Goal: Task Accomplishment & Management: Complete application form

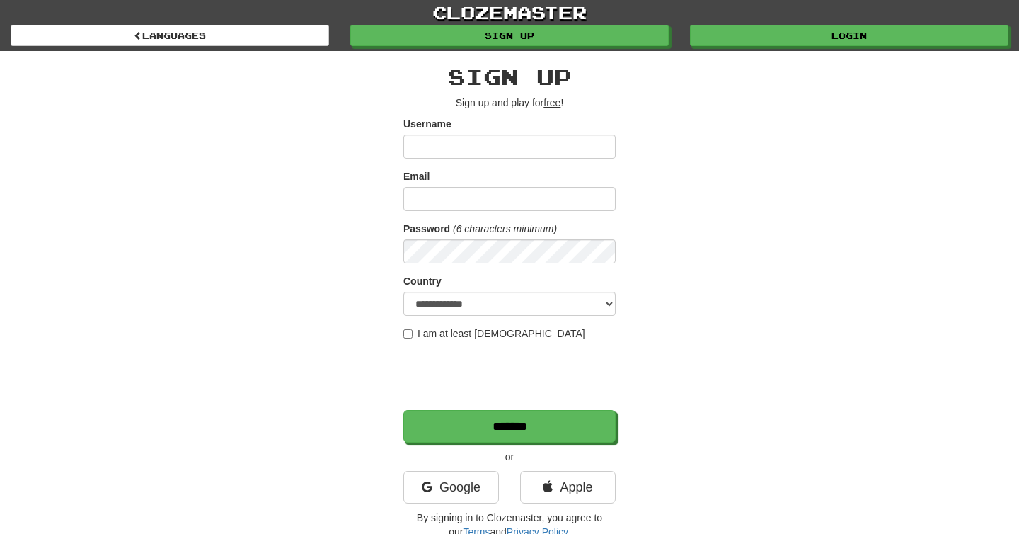
click at [551, 146] on input "Username" at bounding box center [509, 146] width 212 height 24
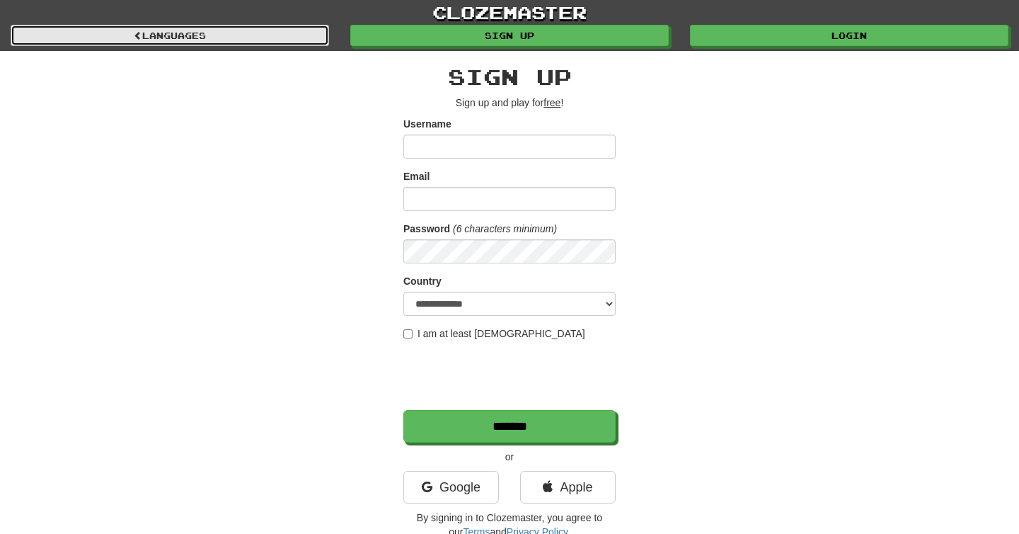
click at [268, 25] on link "Languages" at bounding box center [170, 35] width 319 height 21
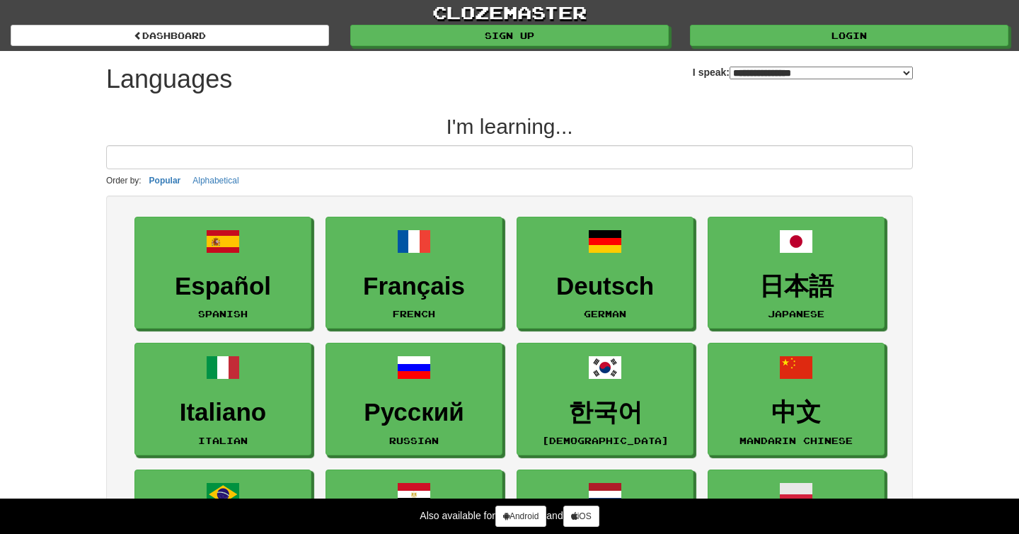
select select "*******"
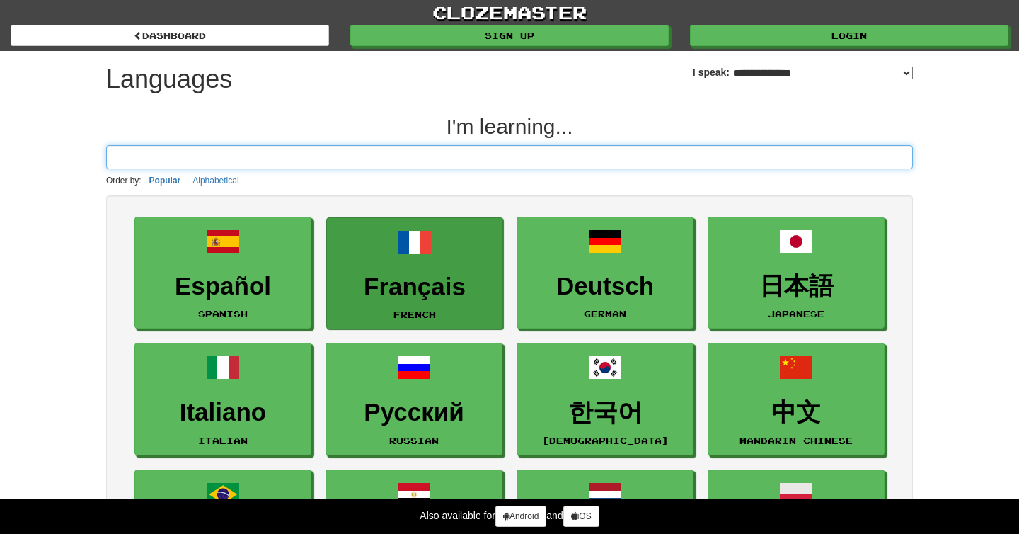
scroll to position [25, 0]
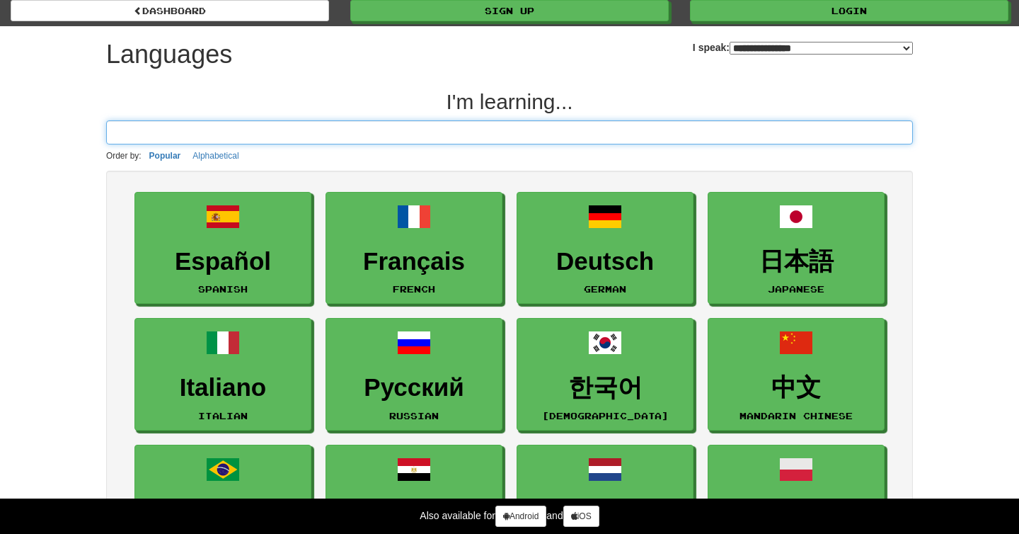
click at [389, 135] on input at bounding box center [509, 132] width 807 height 24
click at [384, 130] on input at bounding box center [509, 132] width 807 height 24
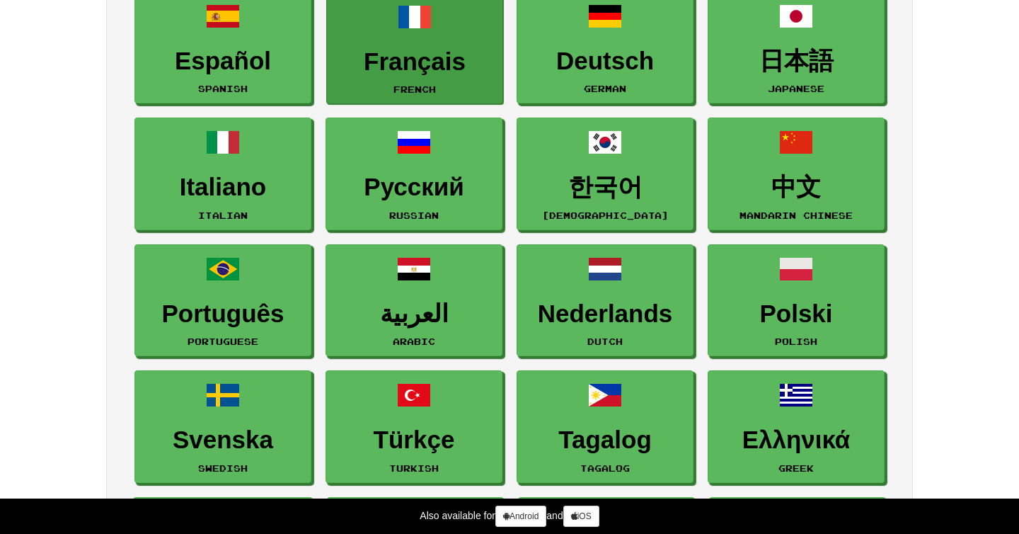
scroll to position [242, 0]
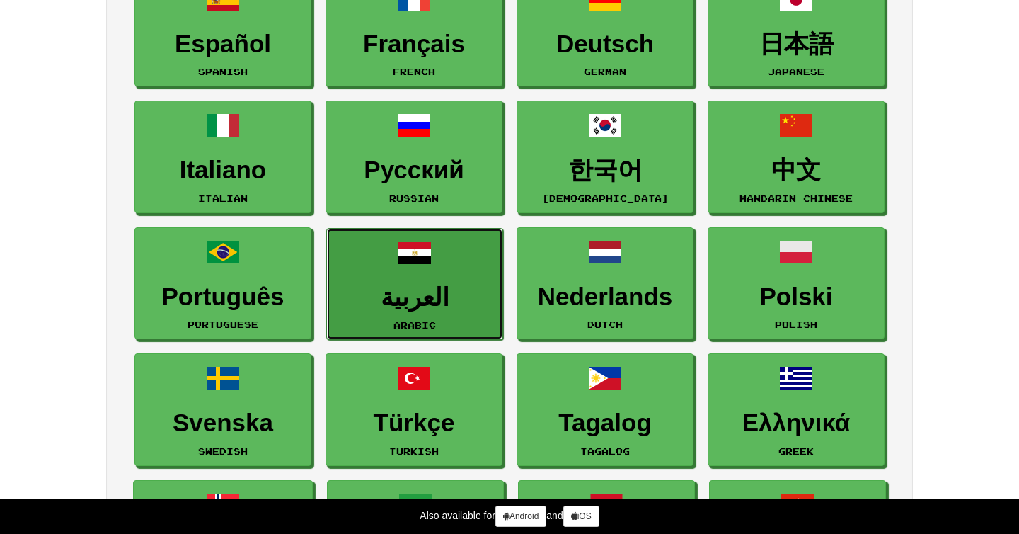
click at [430, 332] on link "العربية Arabic" at bounding box center [414, 284] width 177 height 113
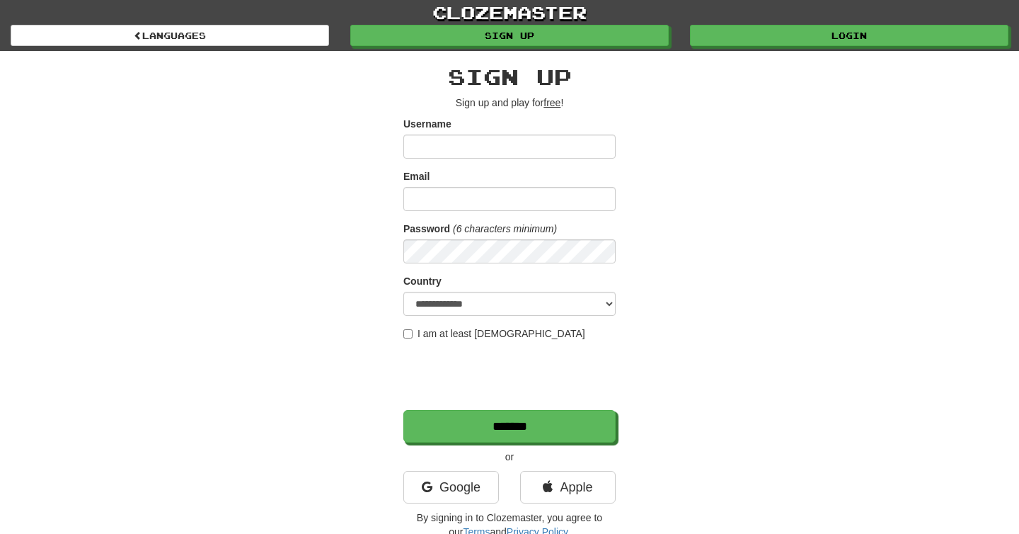
click at [462, 152] on input "Username" at bounding box center [509, 146] width 212 height 24
type input "********"
click at [445, 196] on input "Email" at bounding box center [509, 199] width 212 height 24
type input "**********"
select select "**"
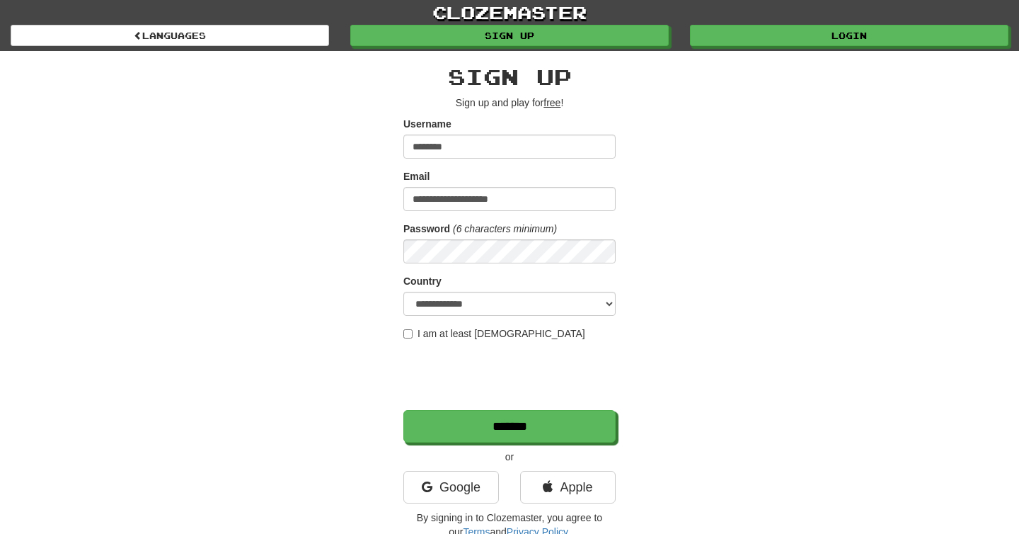
click at [433, 330] on label "I am at least 16 years old" at bounding box center [494, 333] width 182 height 14
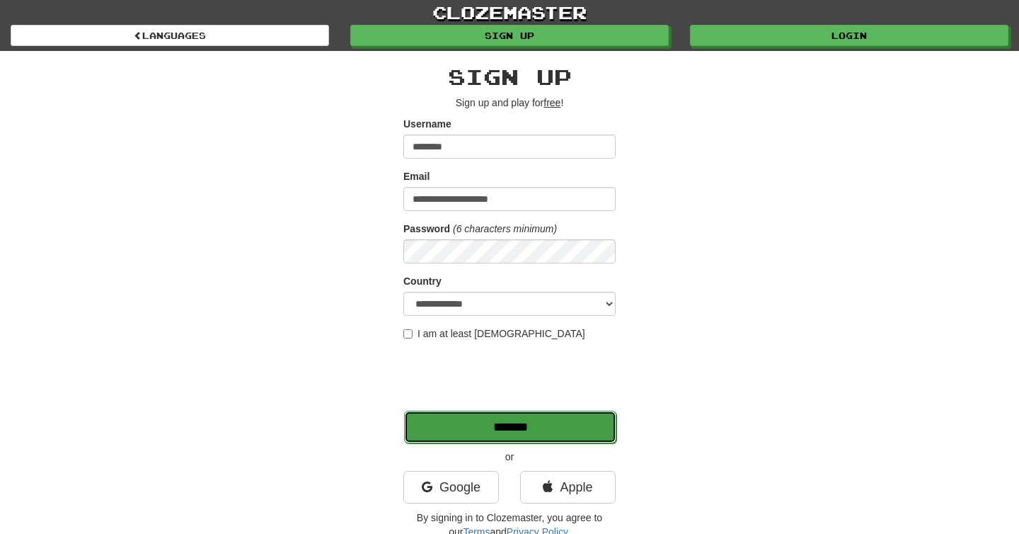
click at [473, 425] on input "*******" at bounding box center [510, 427] width 212 height 33
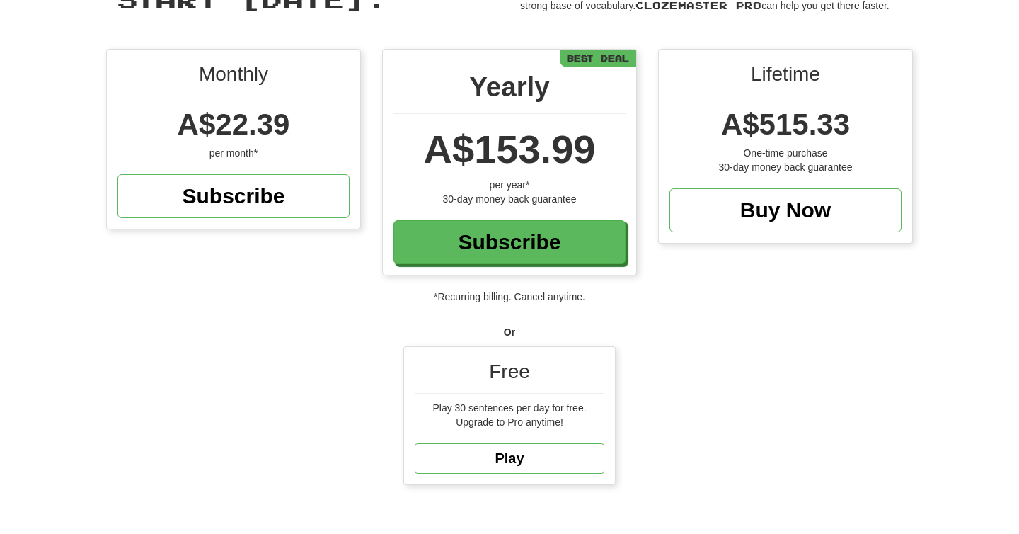
scroll to position [111, 0]
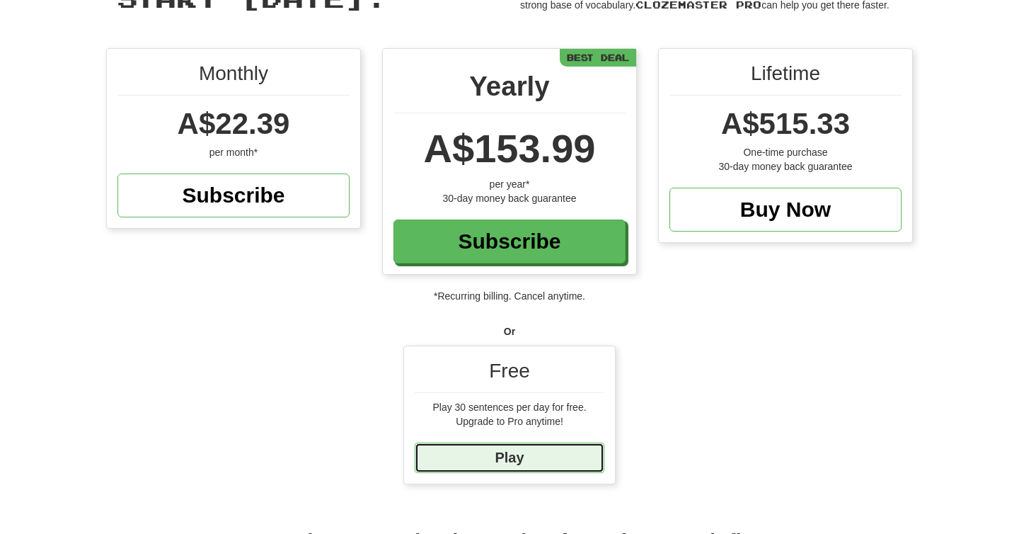
click at [553, 460] on link "Play" at bounding box center [510, 457] width 190 height 30
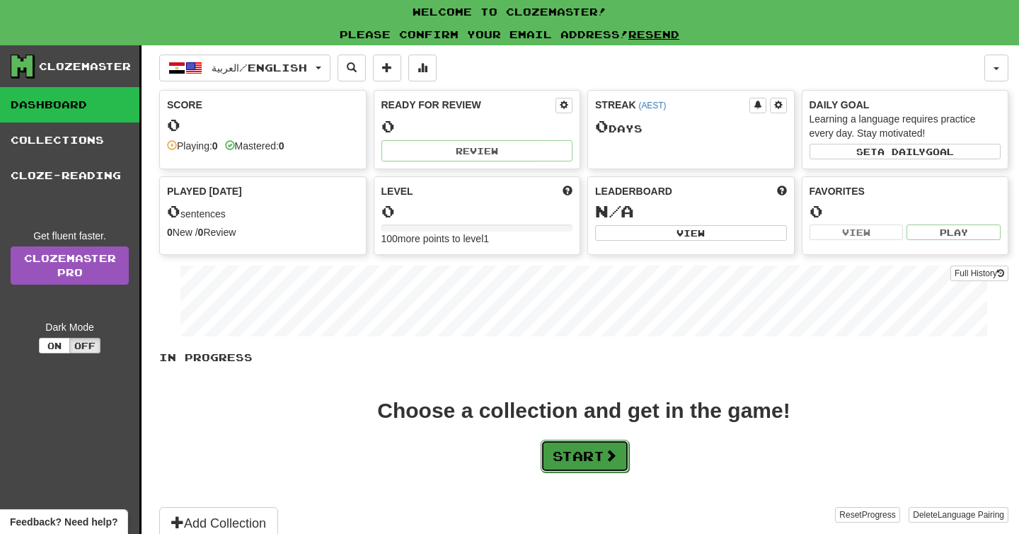
click at [550, 469] on button "Start" at bounding box center [585, 456] width 88 height 33
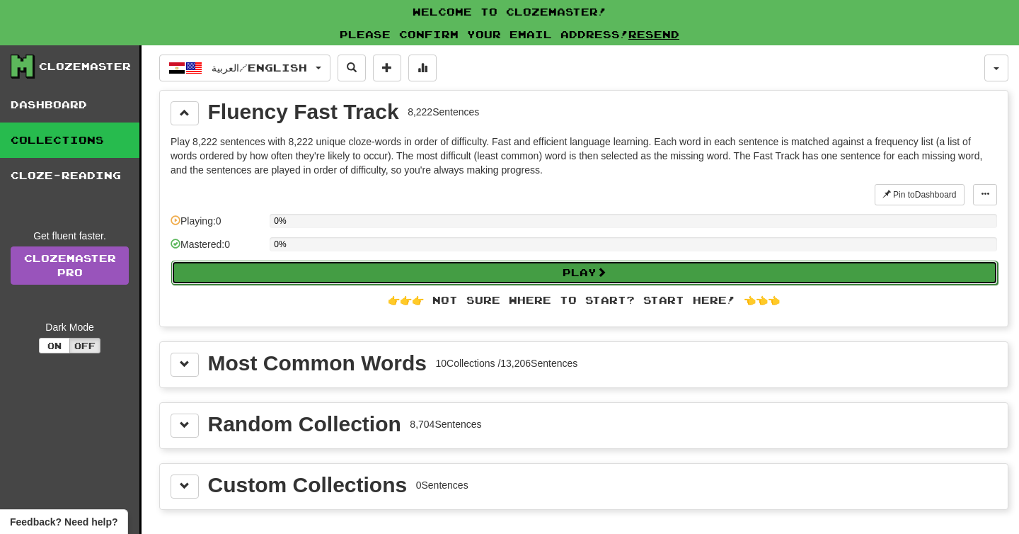
click at [442, 273] on button "Play" at bounding box center [584, 272] width 827 height 24
select select "**"
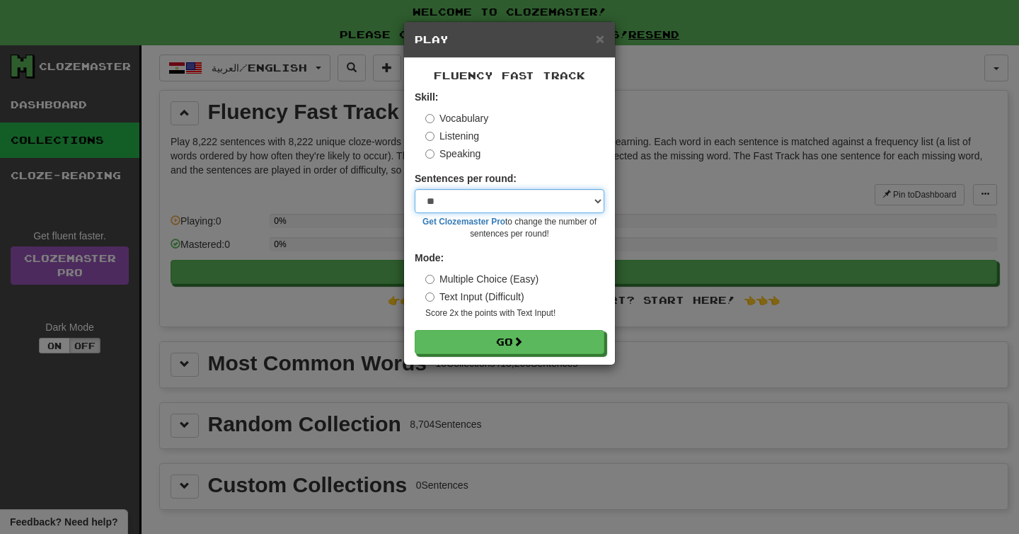
click at [483, 200] on select "* ** ** ** ** ** *** ********" at bounding box center [510, 201] width 190 height 24
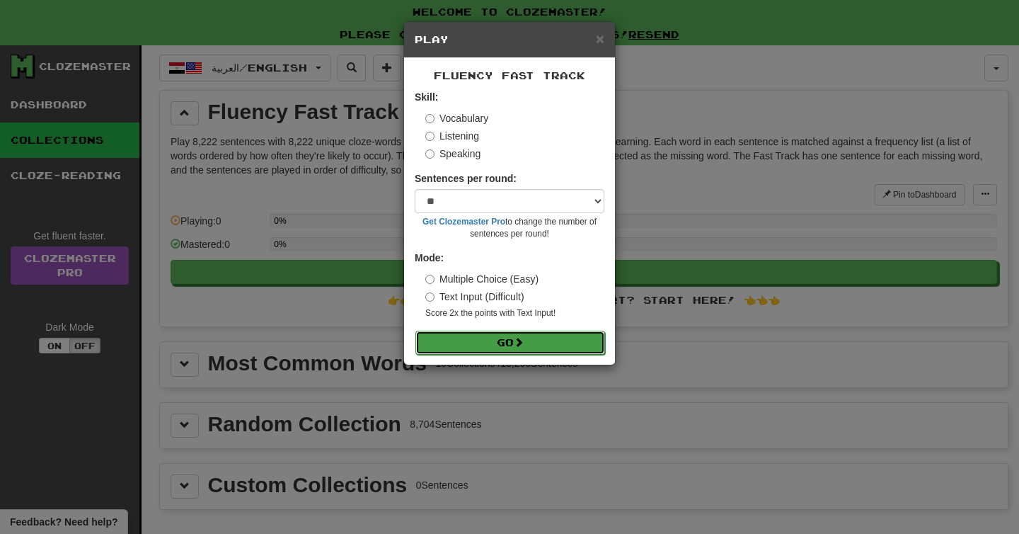
click at [488, 341] on button "Go" at bounding box center [510, 343] width 190 height 24
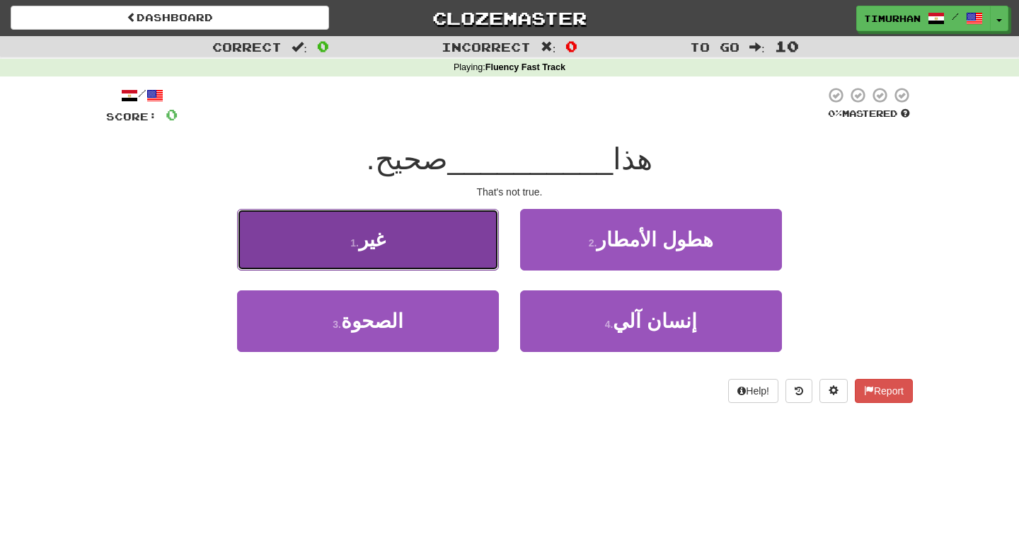
click at [459, 246] on button "1 . غير" at bounding box center [368, 240] width 262 height 62
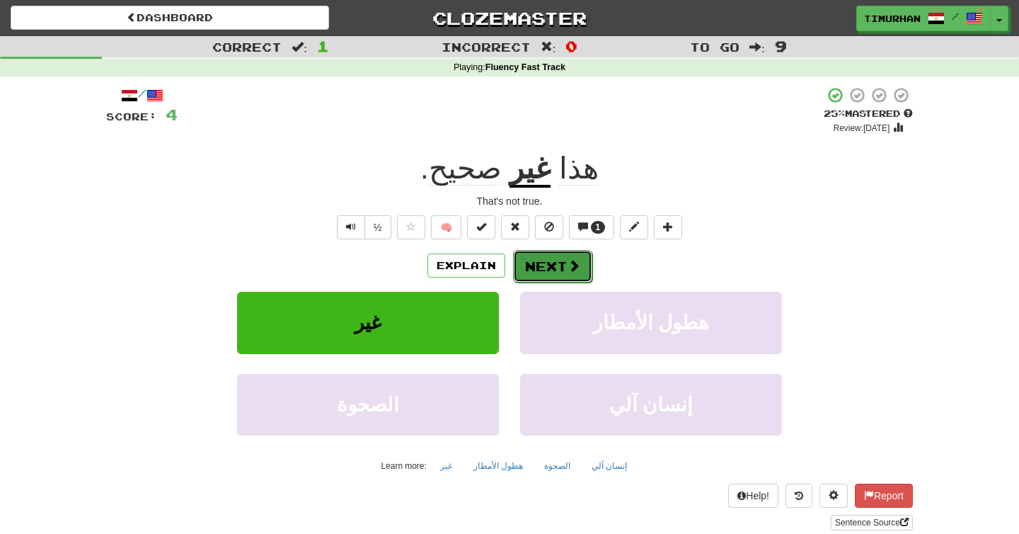
click at [536, 269] on button "Next" at bounding box center [552, 266] width 79 height 33
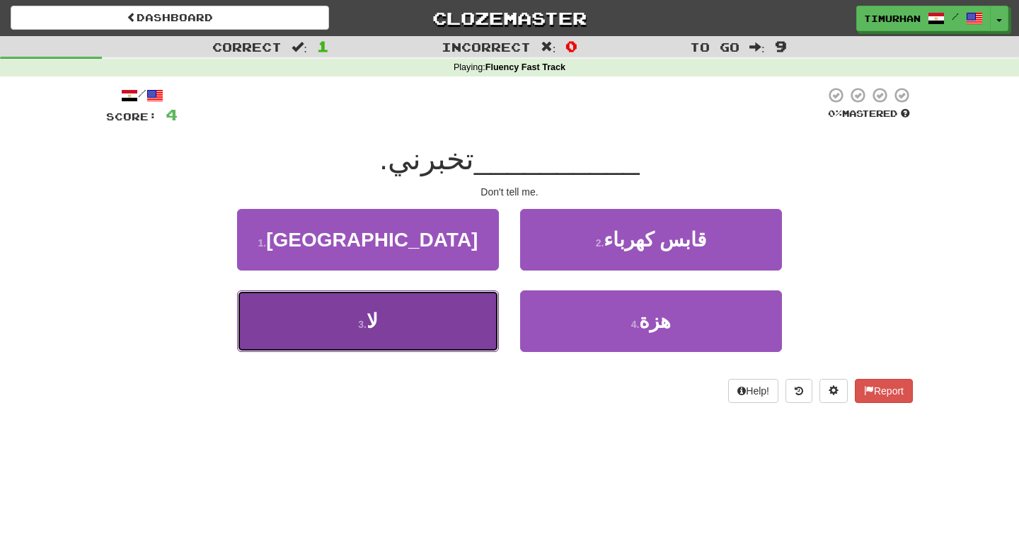
click at [430, 320] on button "3 . لا" at bounding box center [368, 321] width 262 height 62
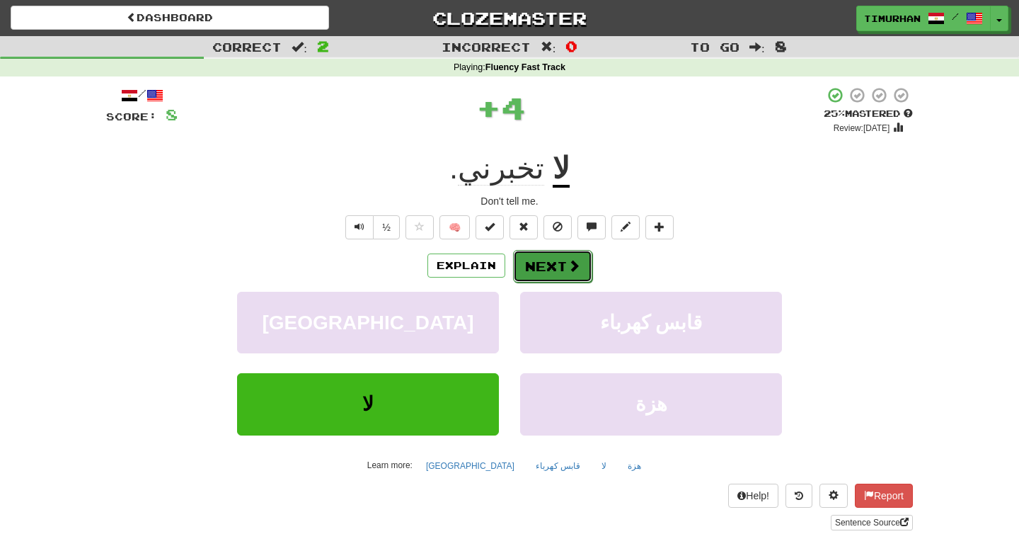
click at [552, 273] on button "Next" at bounding box center [552, 266] width 79 height 33
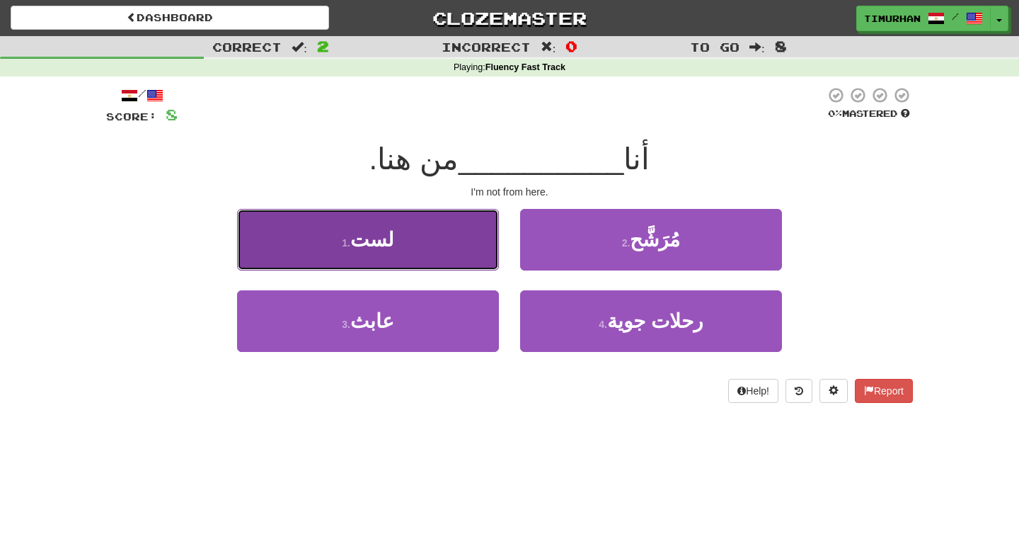
click at [447, 254] on button "1 . لست" at bounding box center [368, 240] width 262 height 62
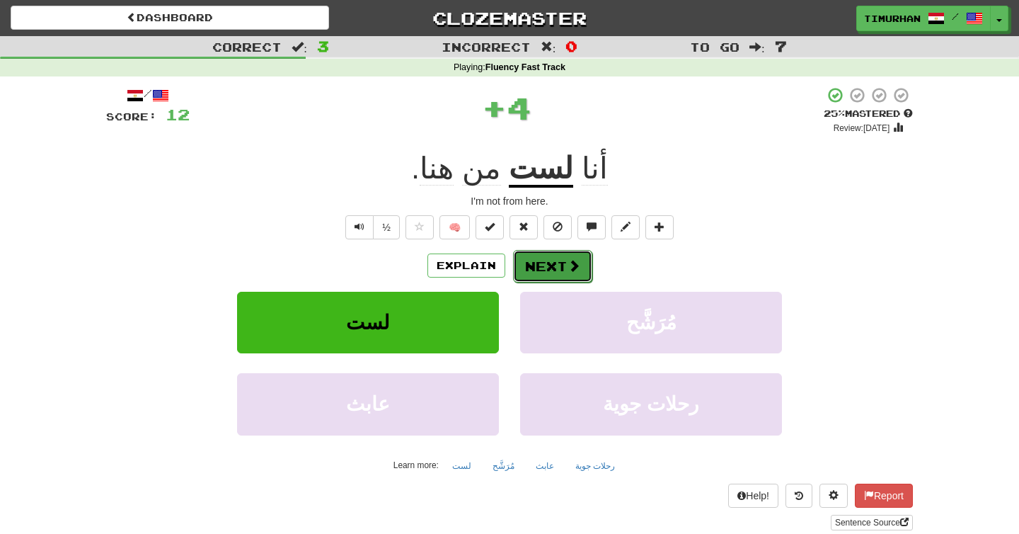
click at [534, 263] on button "Next" at bounding box center [552, 266] width 79 height 33
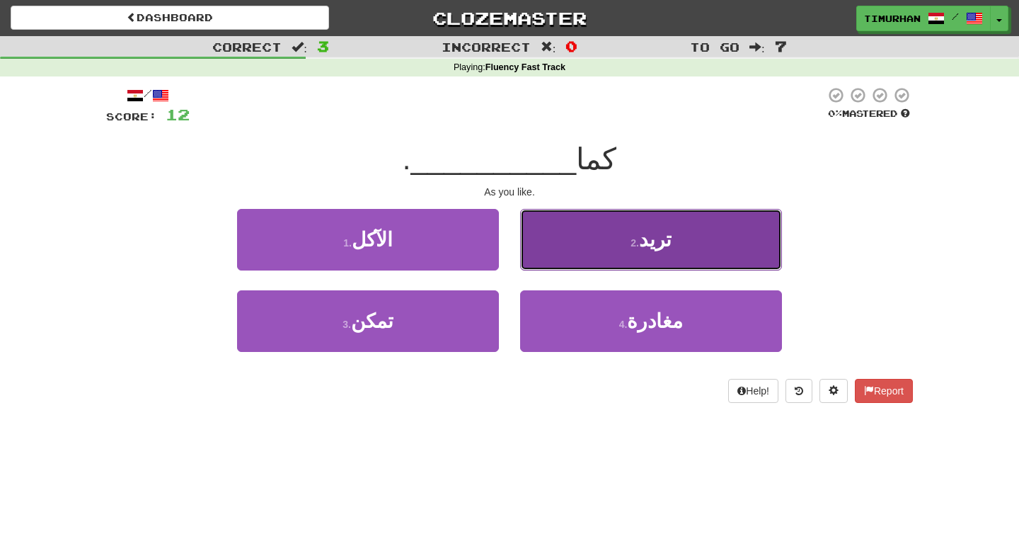
click at [647, 258] on button "2 . تريد" at bounding box center [651, 240] width 262 height 62
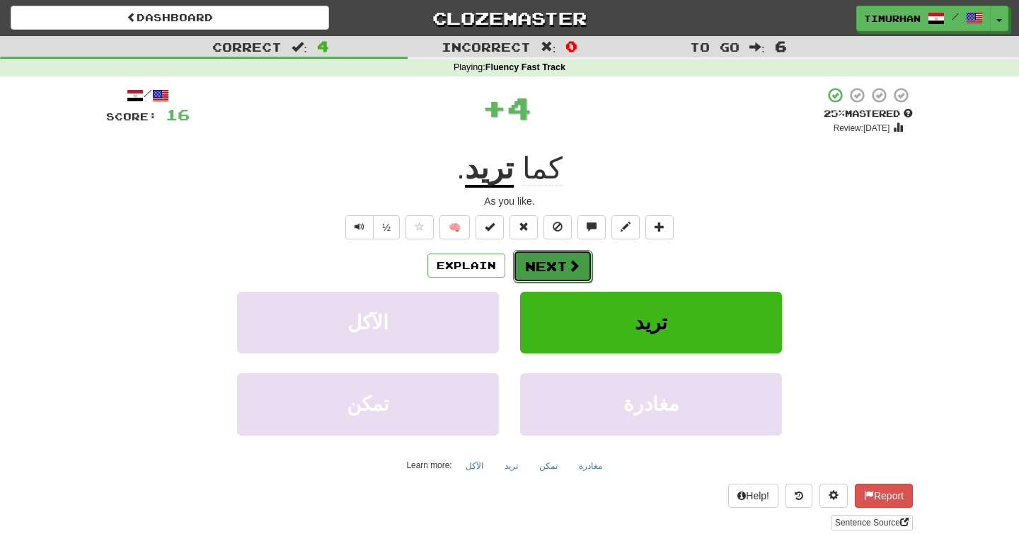
click at [570, 259] on span at bounding box center [574, 265] width 13 height 13
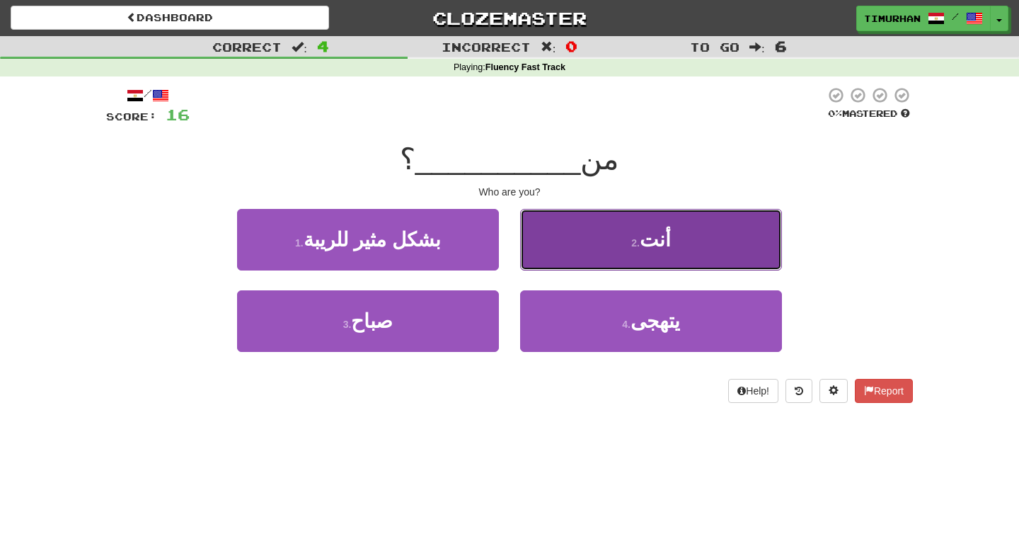
click at [570, 265] on button "2 . أنت" at bounding box center [651, 240] width 262 height 62
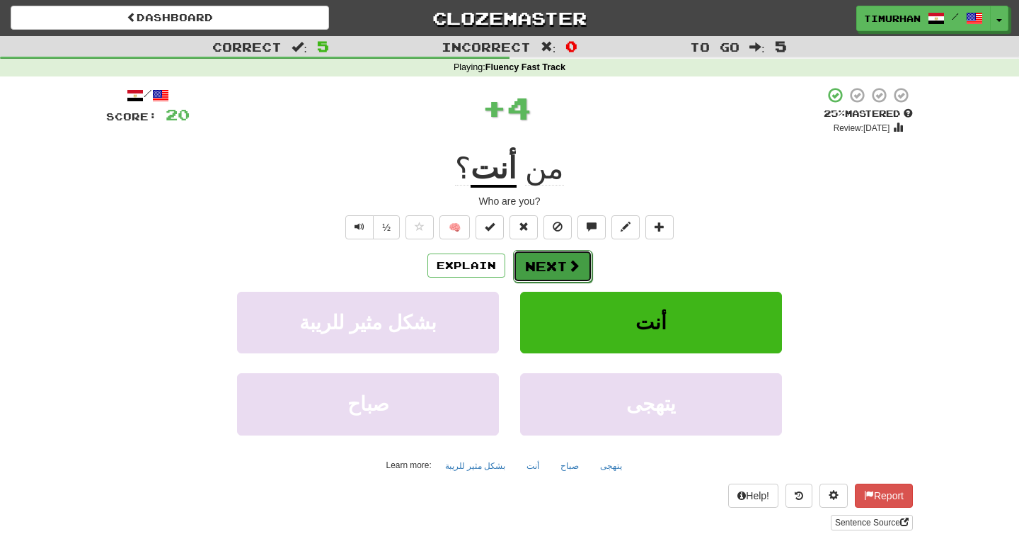
click at [568, 269] on span at bounding box center [574, 265] width 13 height 13
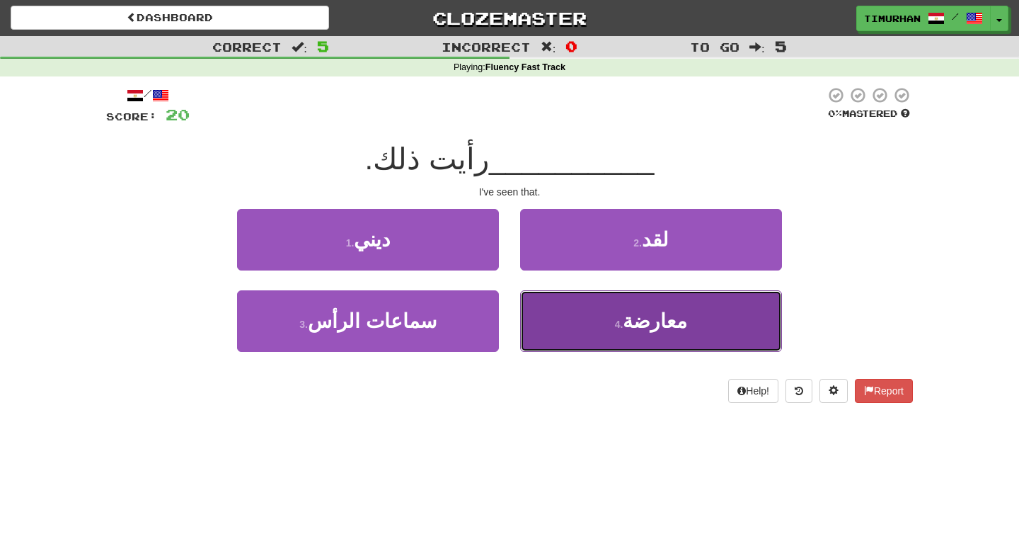
click at [539, 332] on button "4 . معارضة" at bounding box center [651, 321] width 262 height 62
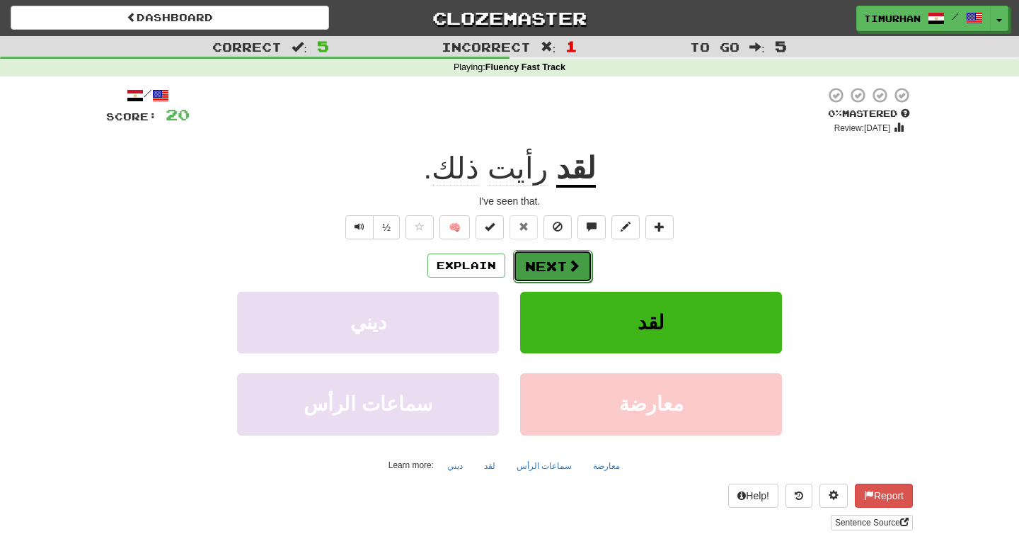
click at [536, 263] on button "Next" at bounding box center [552, 266] width 79 height 33
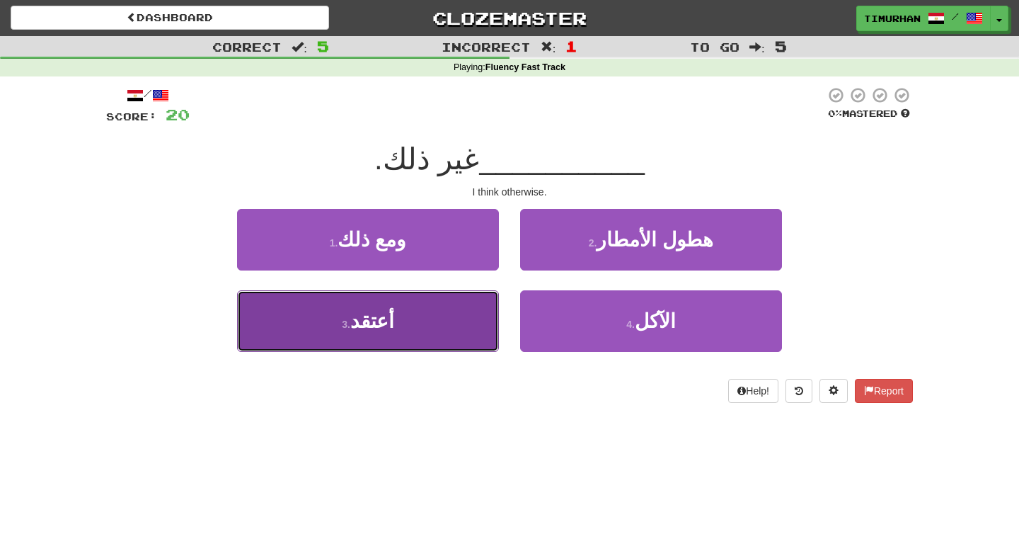
click at [471, 326] on button "3 . أعتقد" at bounding box center [368, 321] width 262 height 62
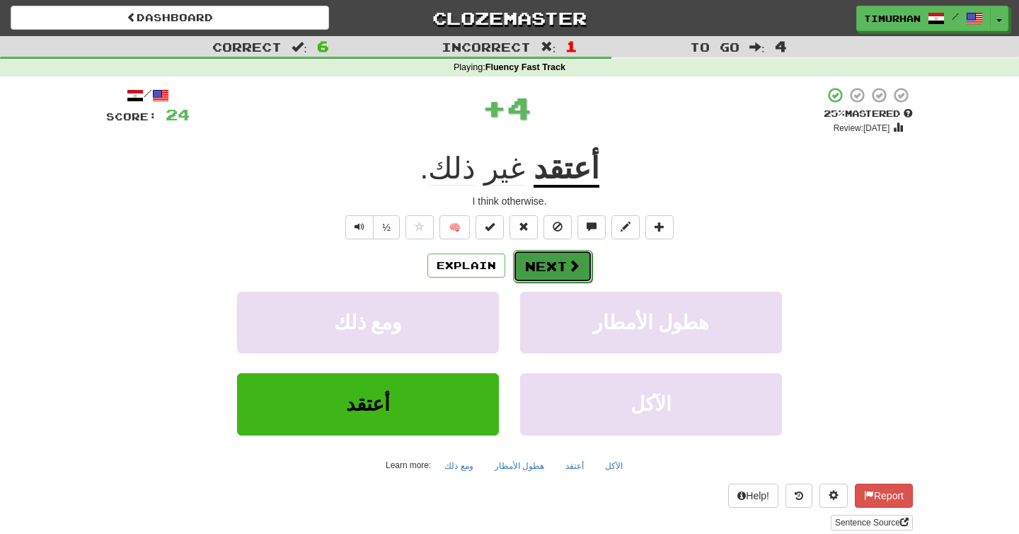
click at [557, 274] on button "Next" at bounding box center [552, 266] width 79 height 33
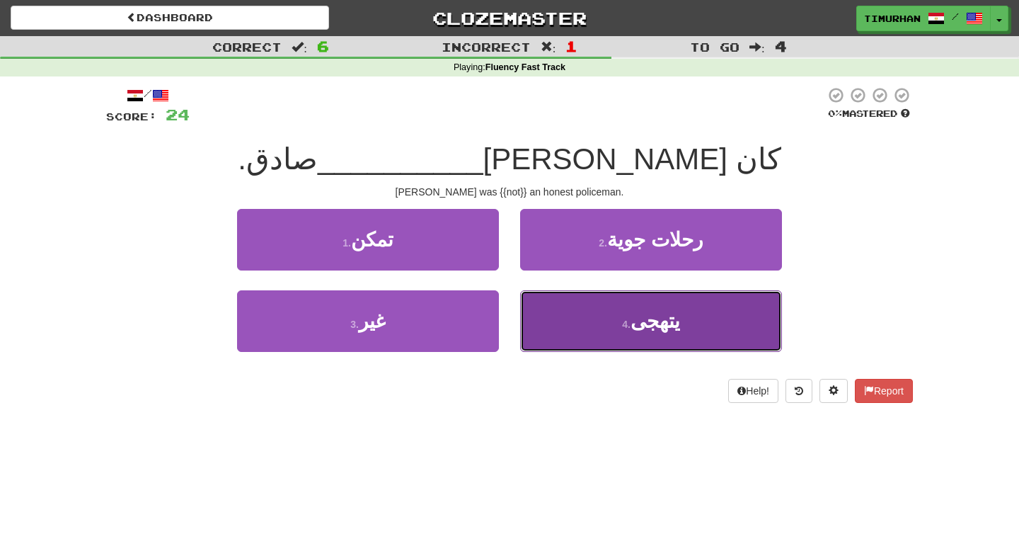
click at [548, 324] on button "4 . يتهجى" at bounding box center [651, 321] width 262 height 62
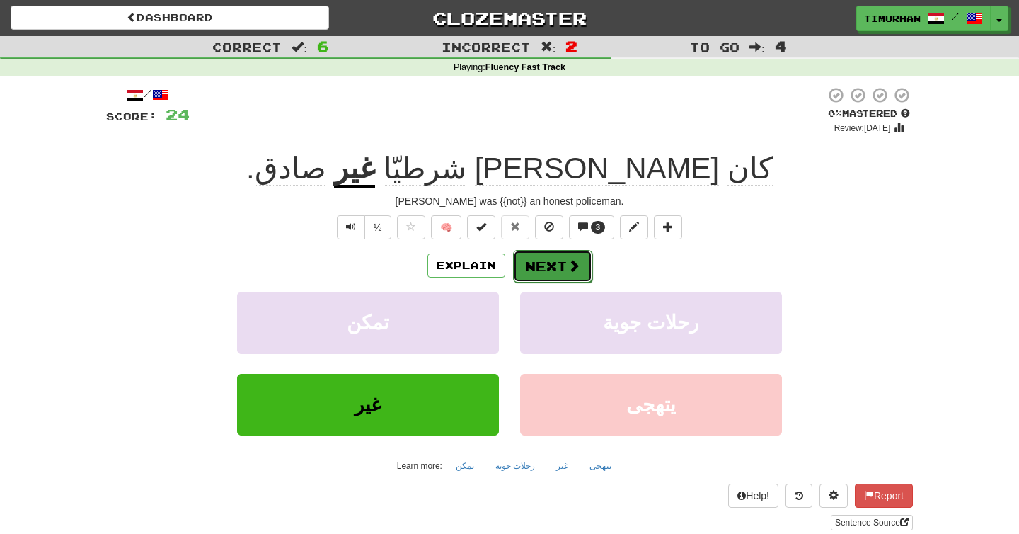
click at [556, 271] on button "Next" at bounding box center [552, 266] width 79 height 33
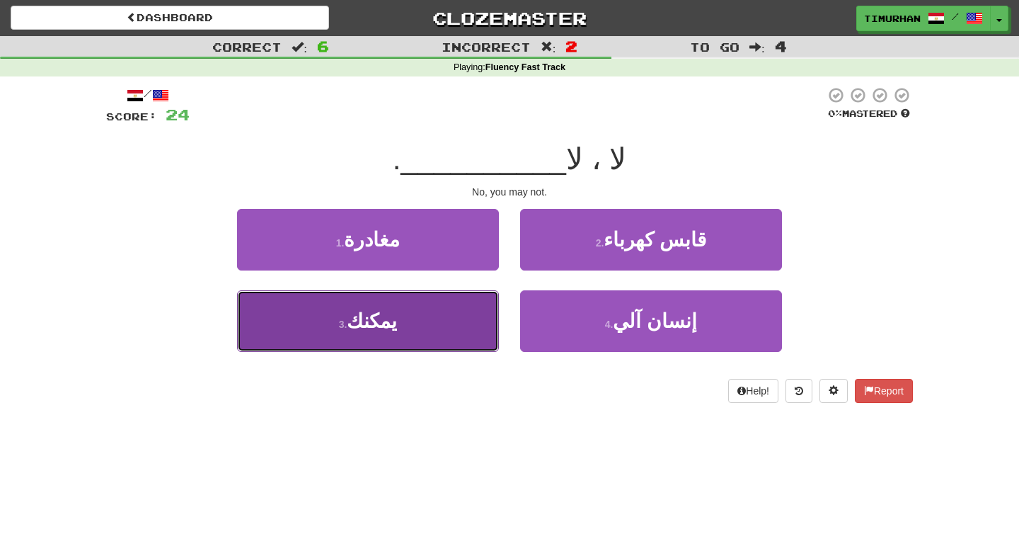
click at [478, 313] on button "3 . يمكنك" at bounding box center [368, 321] width 262 height 62
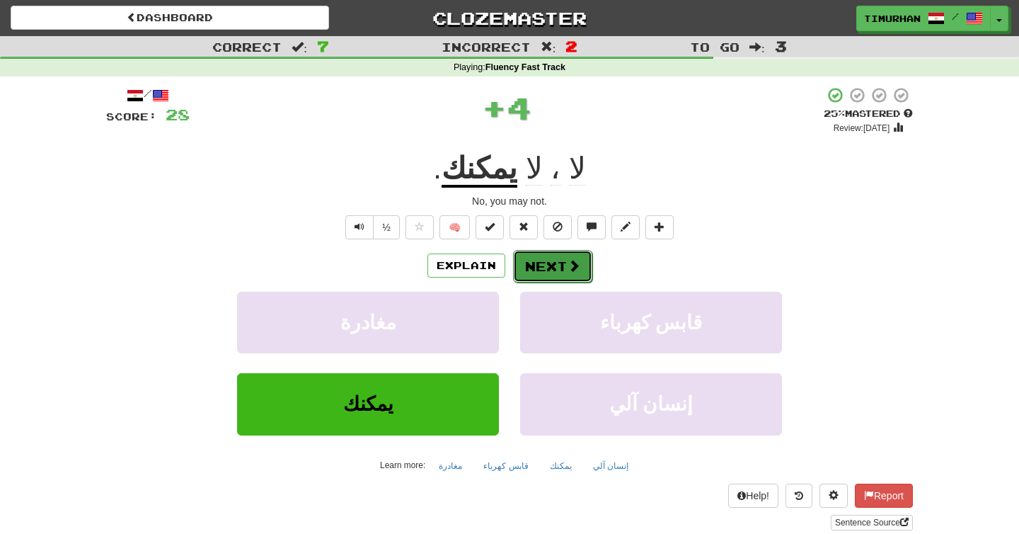
click at [531, 277] on button "Next" at bounding box center [552, 266] width 79 height 33
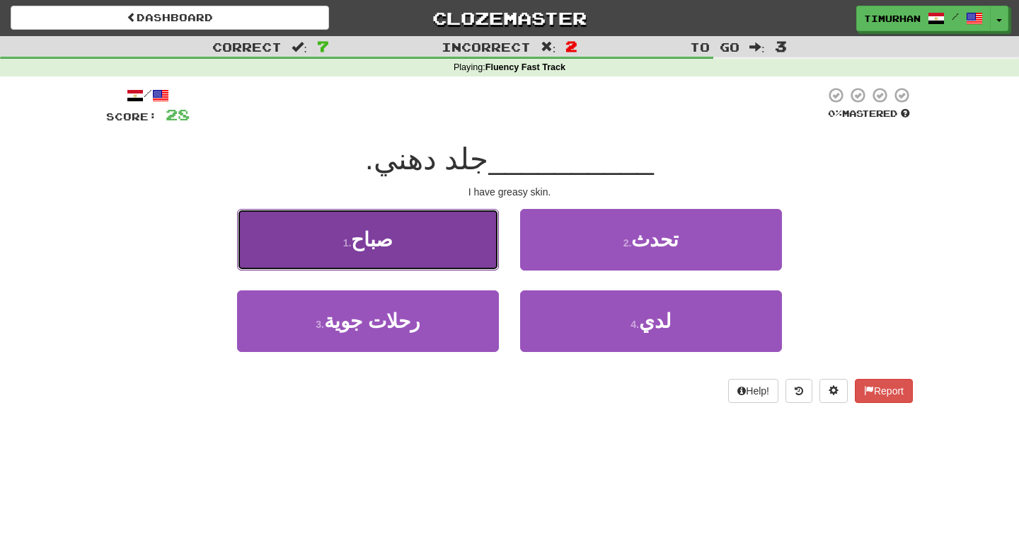
click at [484, 258] on button "1 . صباح" at bounding box center [368, 240] width 262 height 62
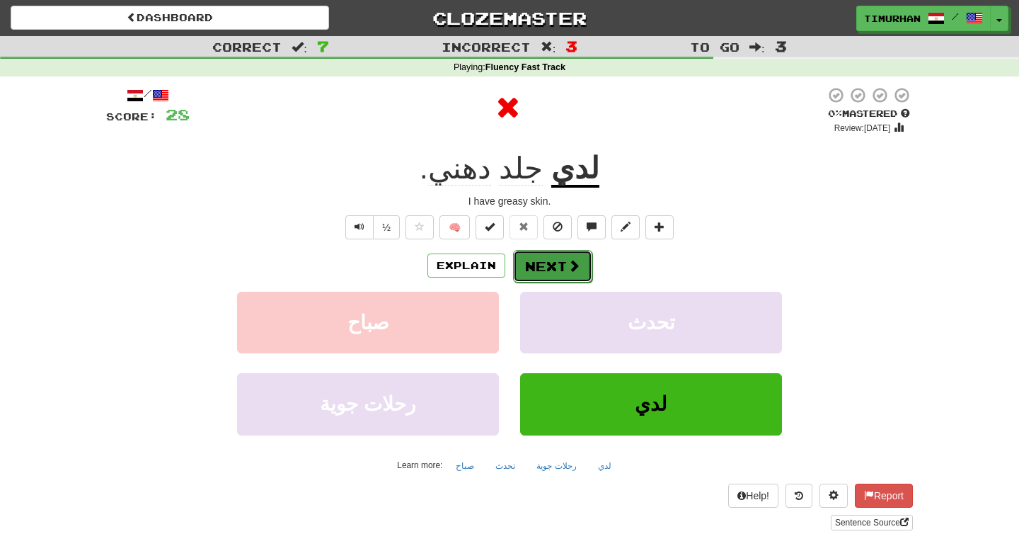
click at [529, 260] on button "Next" at bounding box center [552, 266] width 79 height 33
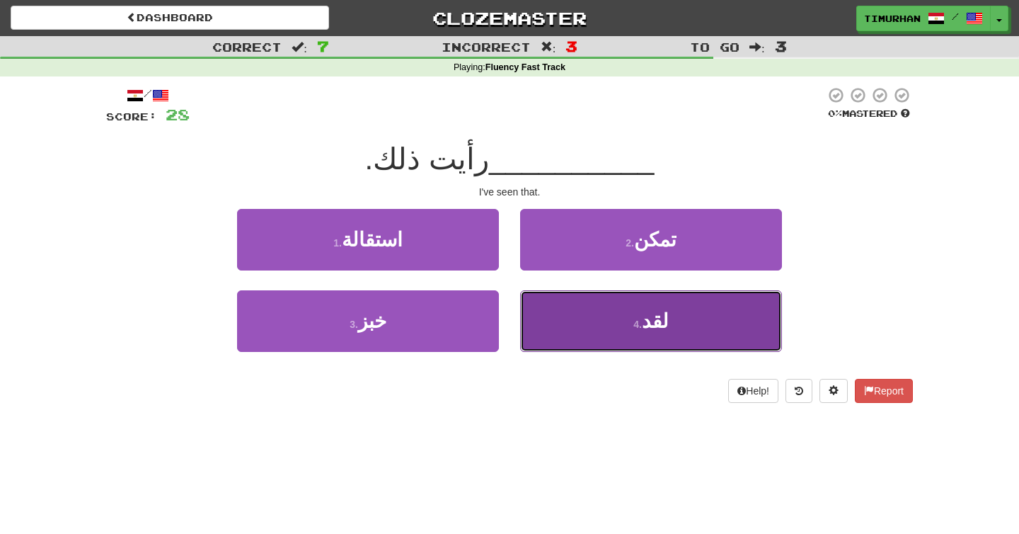
click at [602, 342] on button "4 . لقد" at bounding box center [651, 321] width 262 height 62
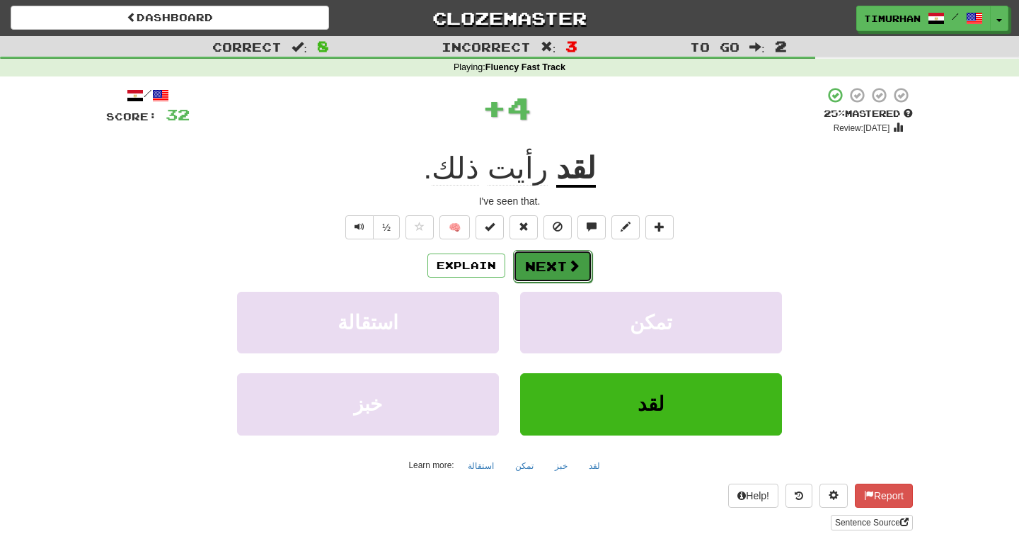
click at [566, 268] on button "Next" at bounding box center [552, 266] width 79 height 33
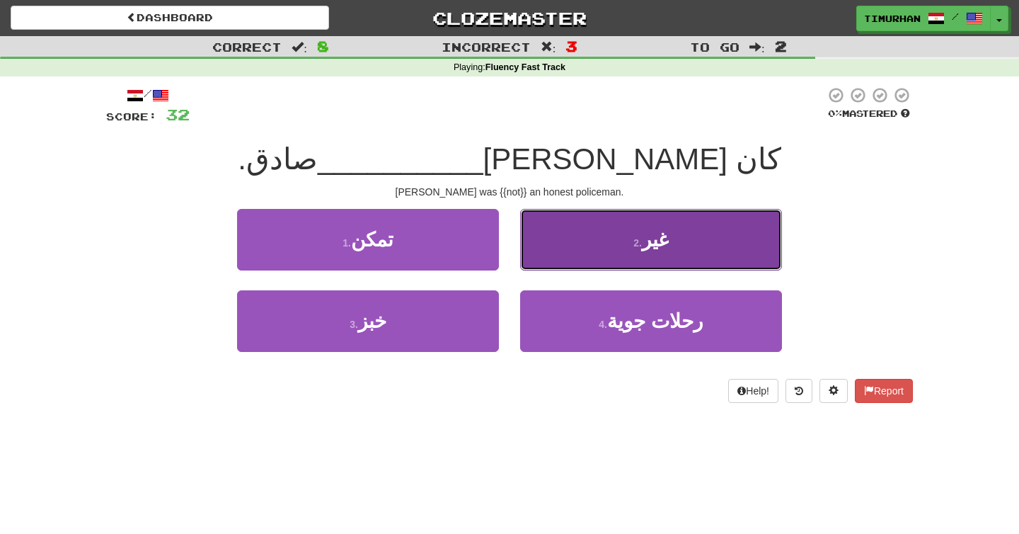
click at [573, 261] on button "2 . غير" at bounding box center [651, 240] width 262 height 62
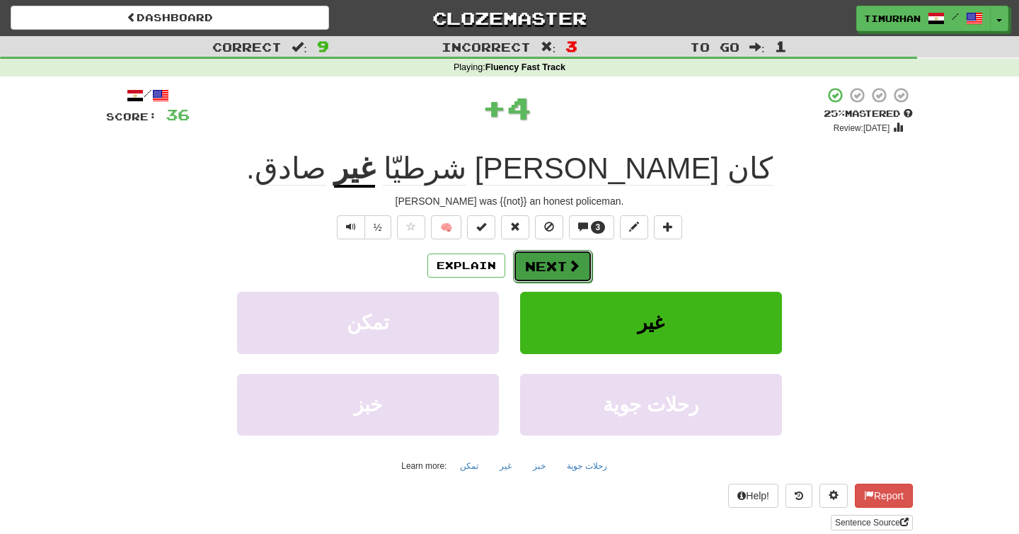
click at [570, 265] on span at bounding box center [574, 265] width 13 height 13
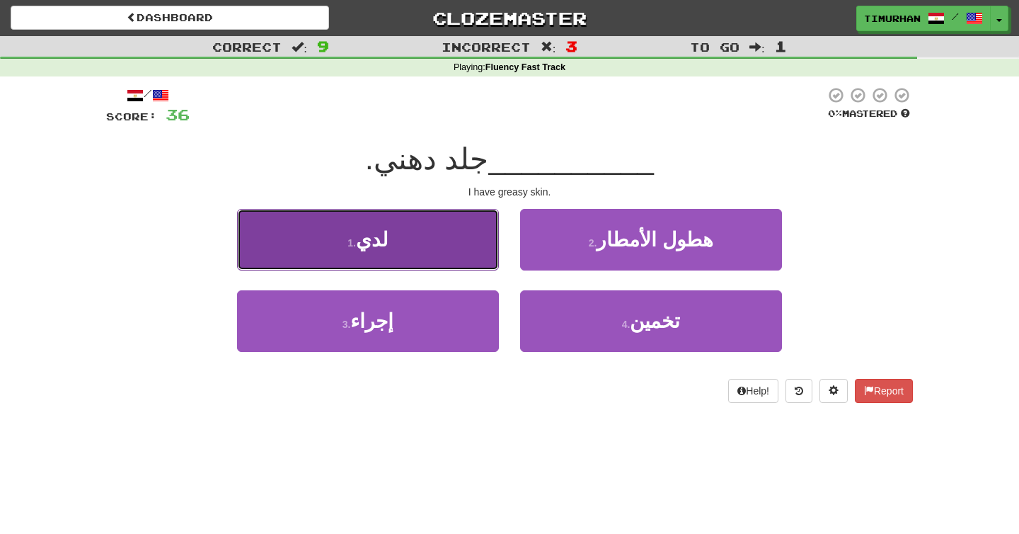
click at [473, 259] on button "1 . لدي" at bounding box center [368, 240] width 262 height 62
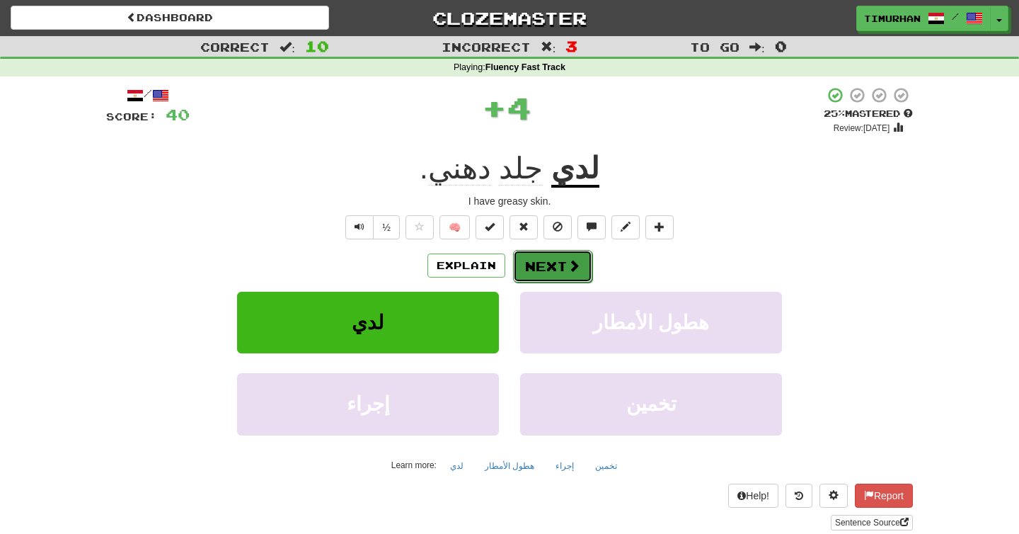
click at [555, 265] on button "Next" at bounding box center [552, 266] width 79 height 33
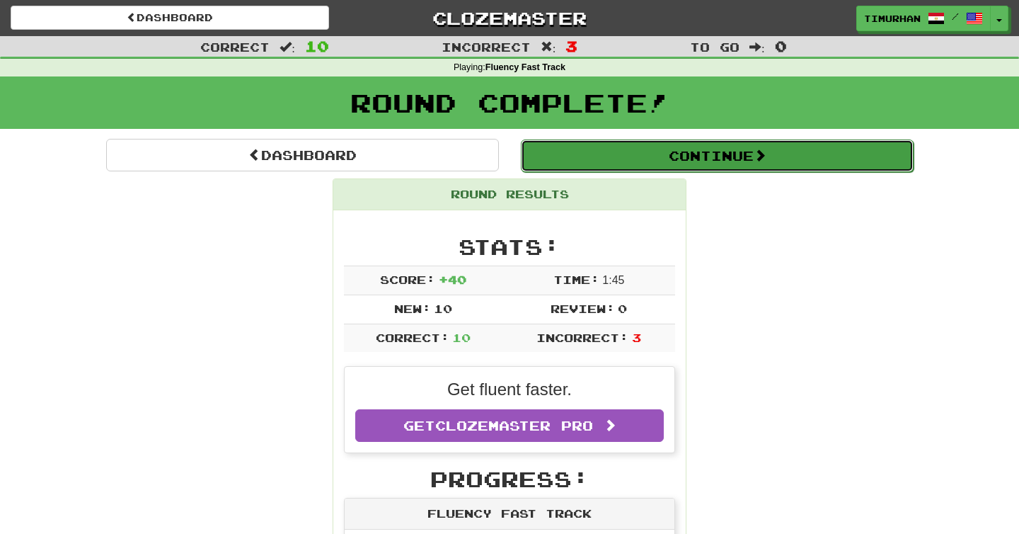
click at [552, 171] on button "Continue" at bounding box center [717, 155] width 393 height 33
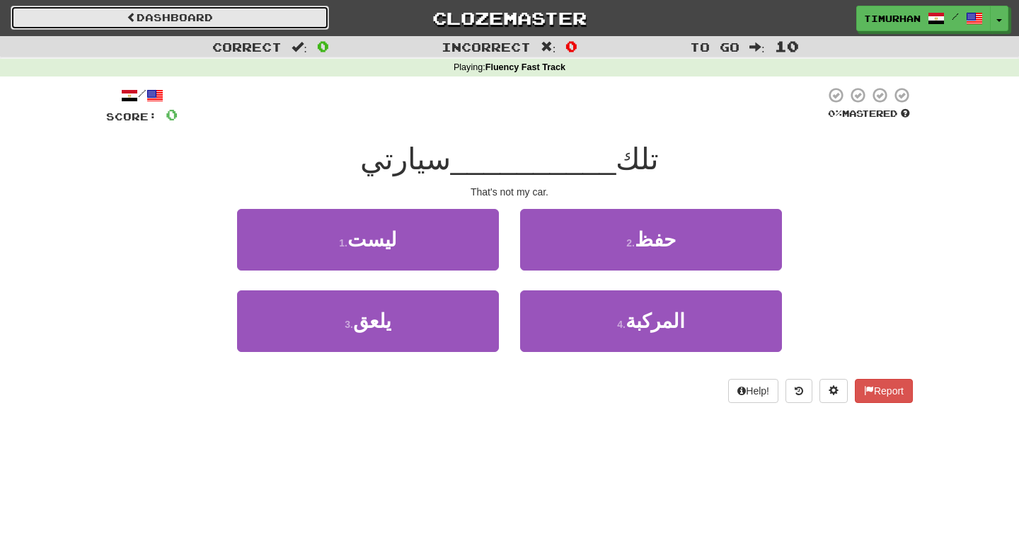
click at [105, 13] on link "Dashboard" at bounding box center [170, 18] width 319 height 24
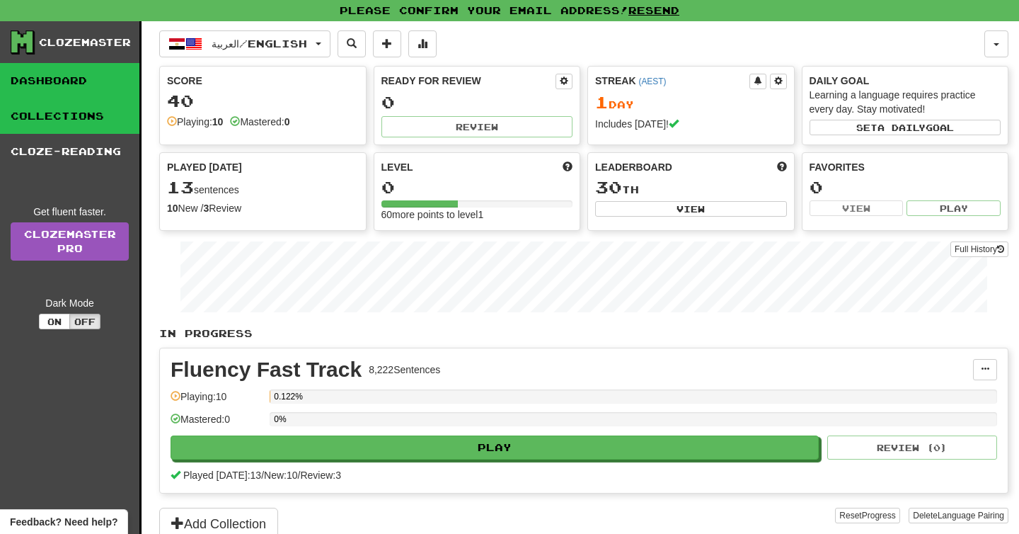
click at [101, 117] on link "Collections" at bounding box center [69, 115] width 139 height 35
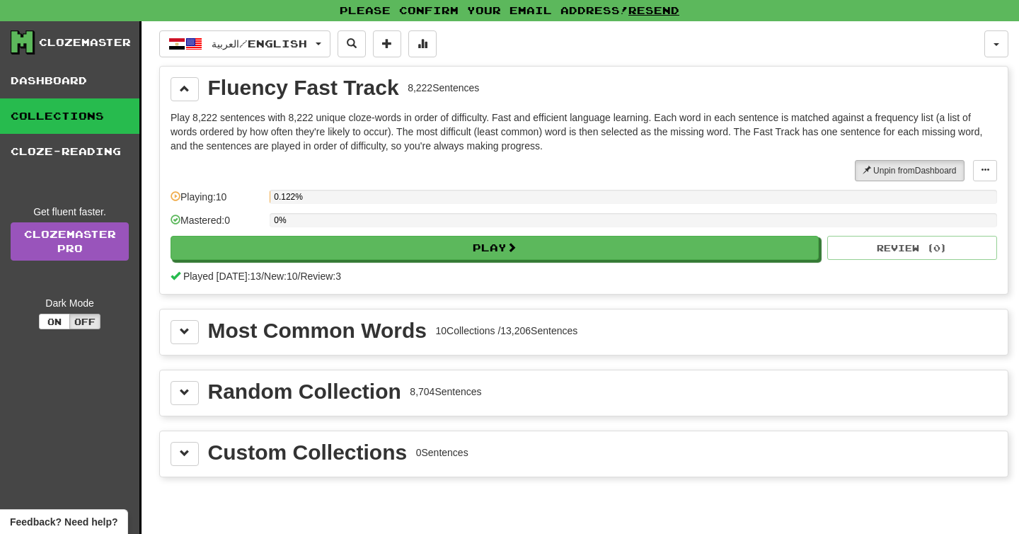
click at [316, 331] on div "Most Common Words" at bounding box center [317, 330] width 219 height 21
click at [203, 340] on div "Most Common Words 10 Collections / 13,206 Sentences" at bounding box center [584, 332] width 827 height 24
click at [179, 326] on button at bounding box center [185, 332] width 28 height 24
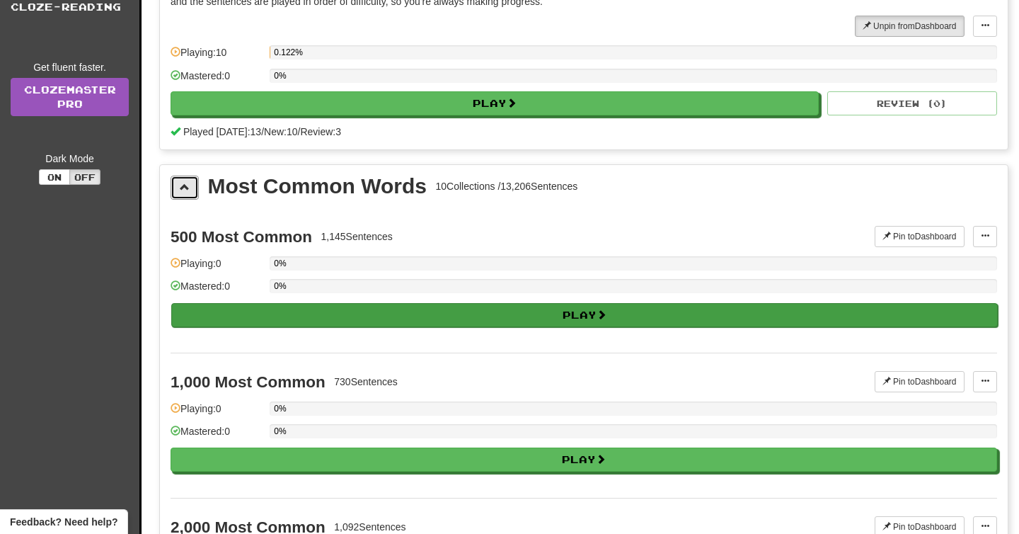
scroll to position [54, 0]
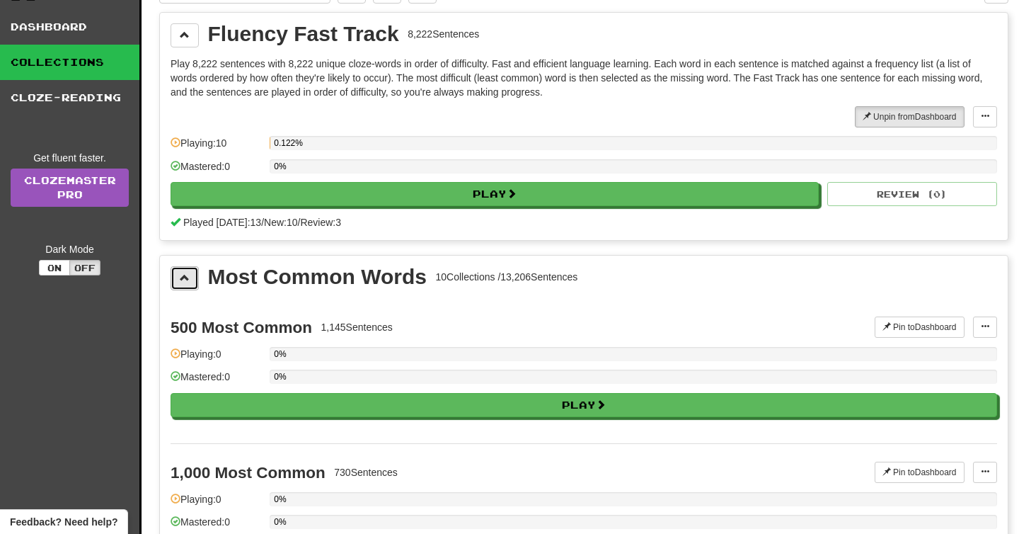
click at [181, 282] on span at bounding box center [185, 278] width 10 height 10
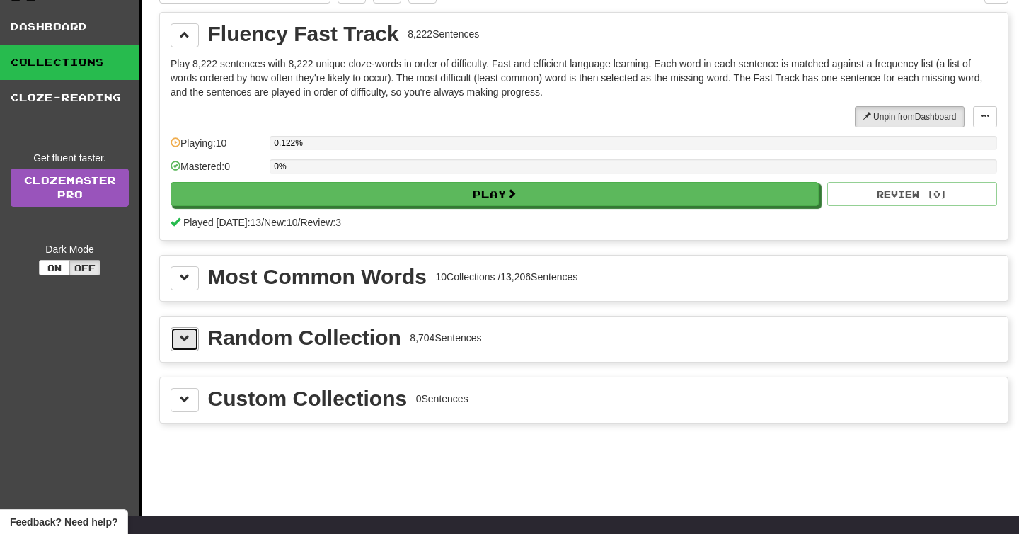
click at [189, 338] on span at bounding box center [185, 338] width 10 height 10
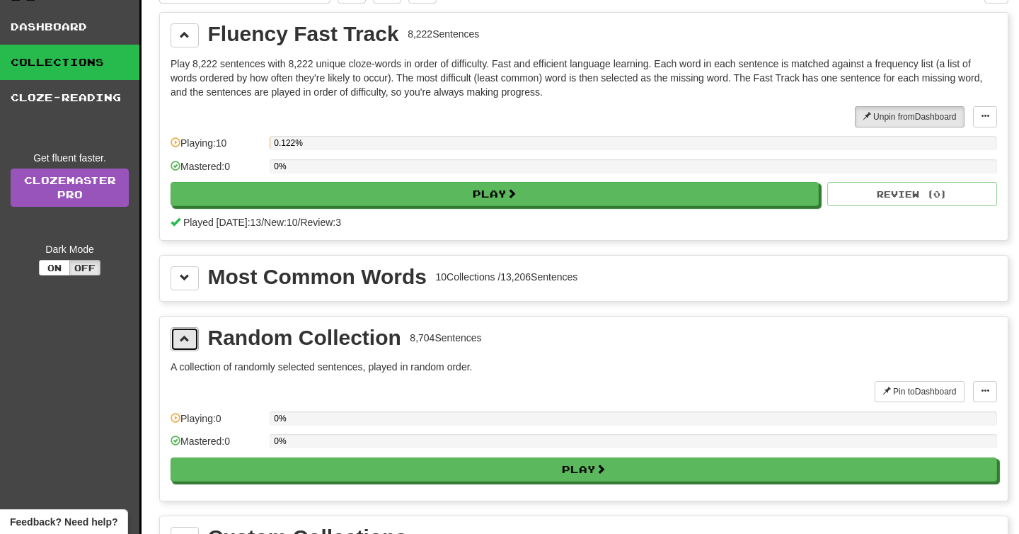
click at [189, 338] on span at bounding box center [185, 338] width 10 height 10
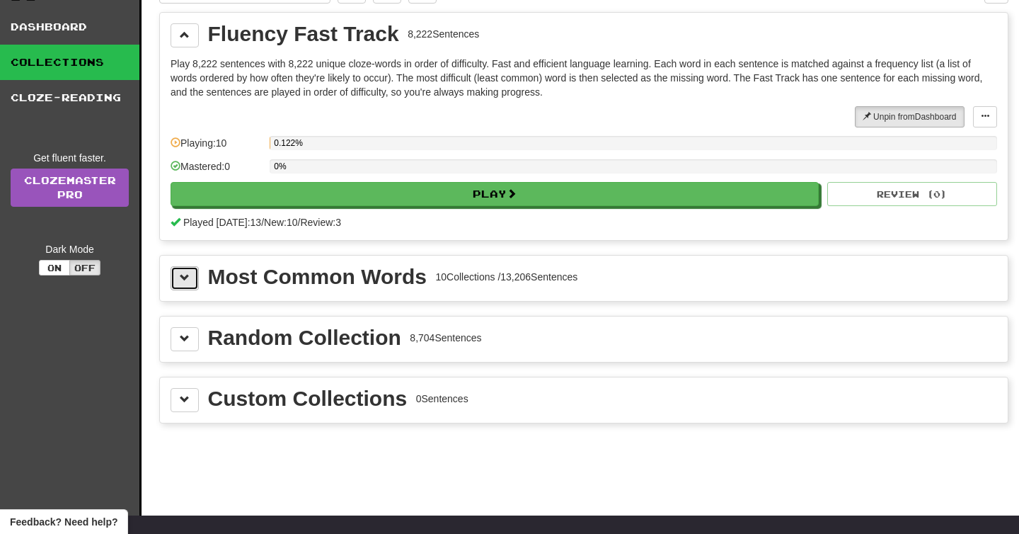
click at [181, 285] on button at bounding box center [185, 278] width 28 height 24
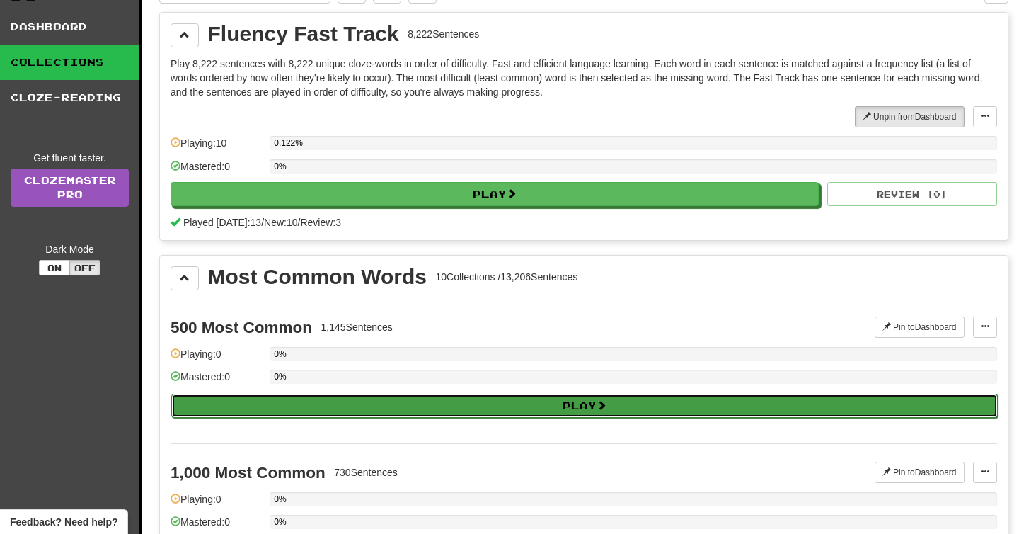
click at [342, 413] on button "Play" at bounding box center [584, 406] width 827 height 24
select select "**"
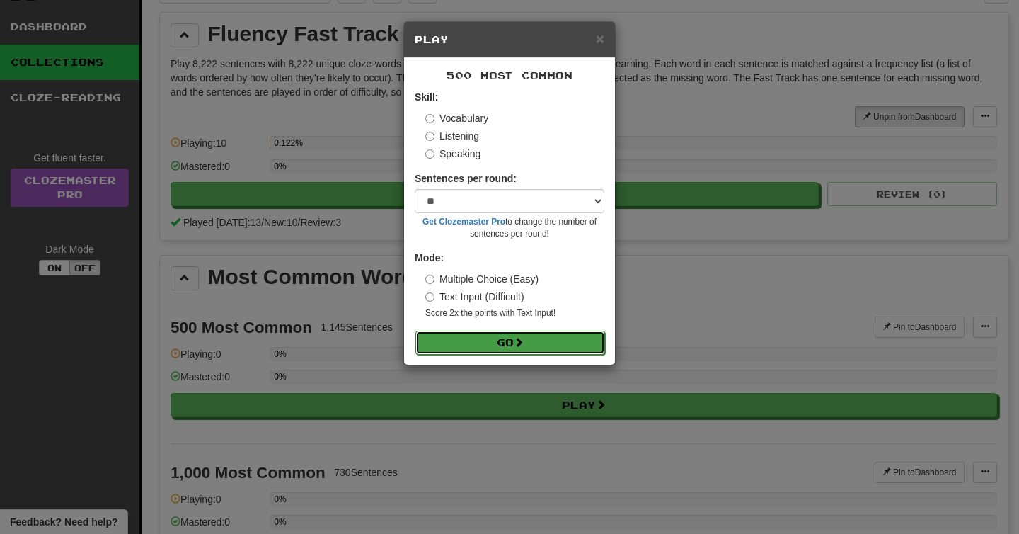
click at [498, 346] on button "Go" at bounding box center [510, 343] width 190 height 24
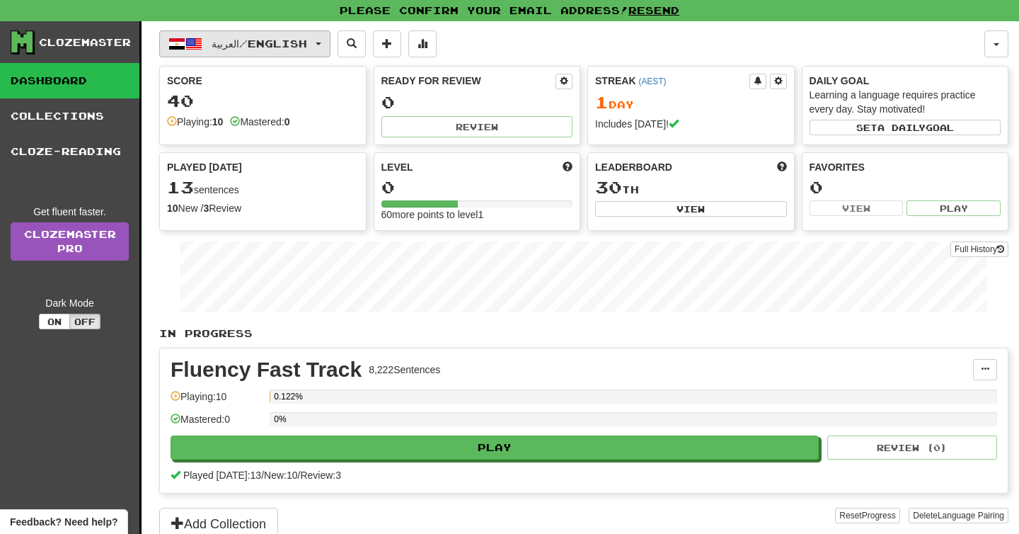
click at [260, 53] on button "العربية / English" at bounding box center [244, 43] width 171 height 27
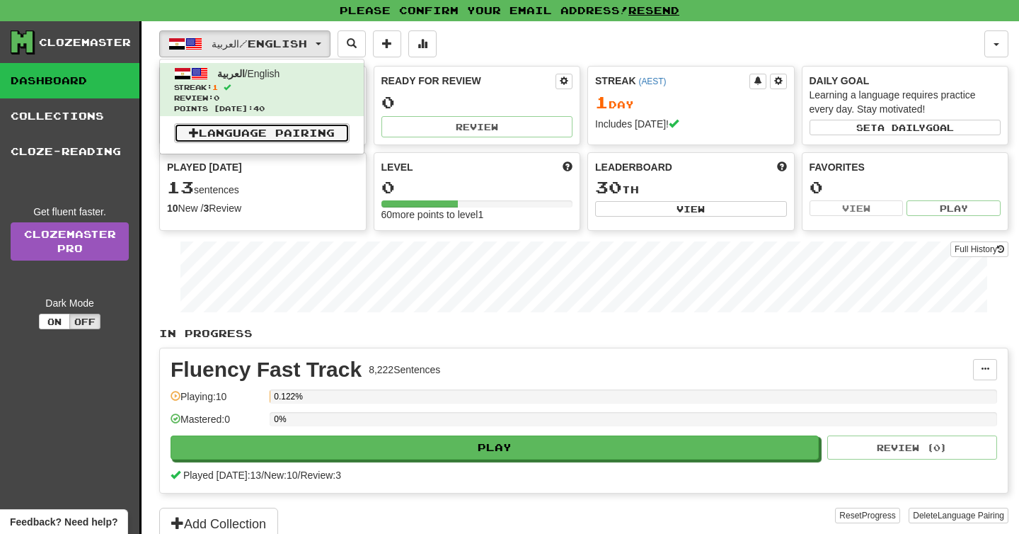
click at [224, 134] on link "Language Pairing" at bounding box center [262, 133] width 176 height 20
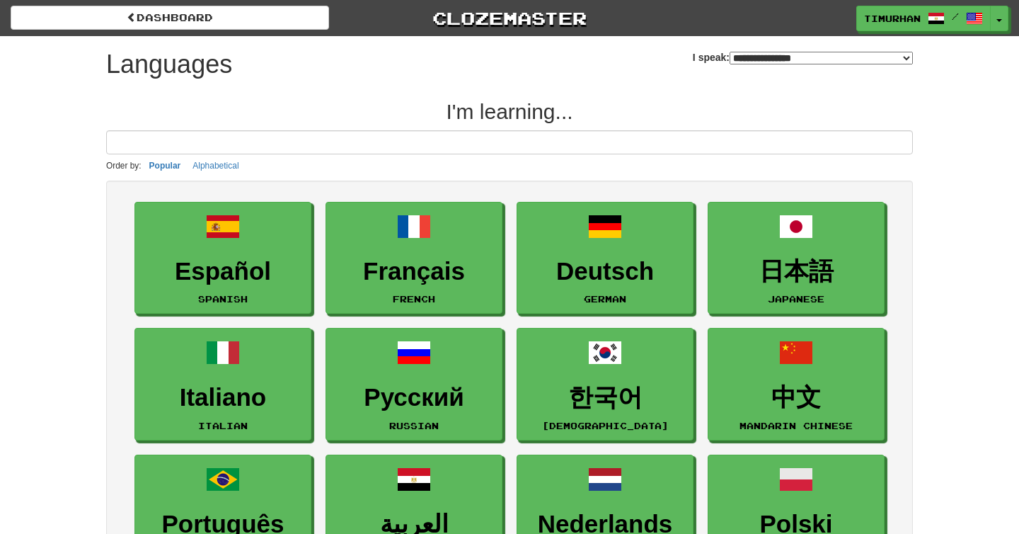
select select "*******"
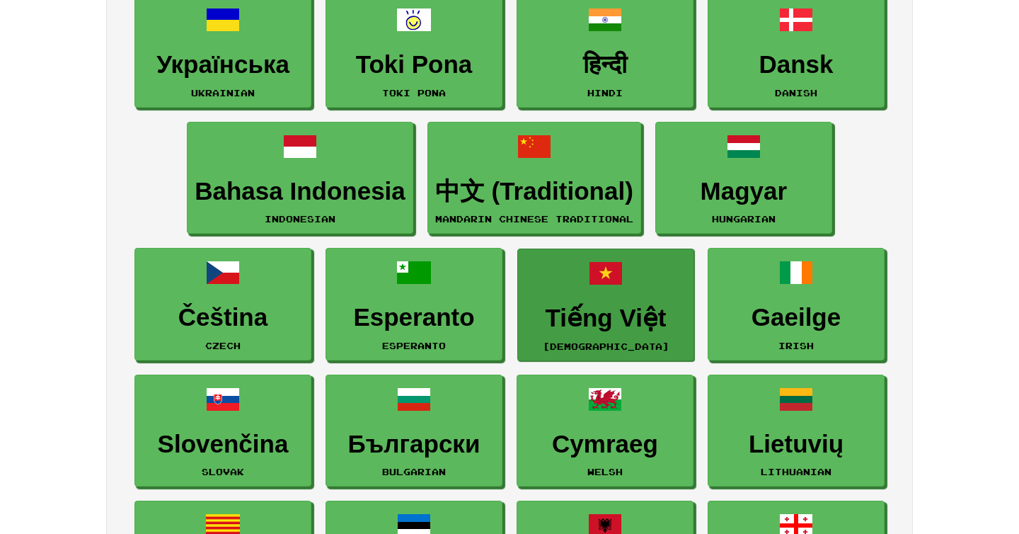
scroll to position [1103, 0]
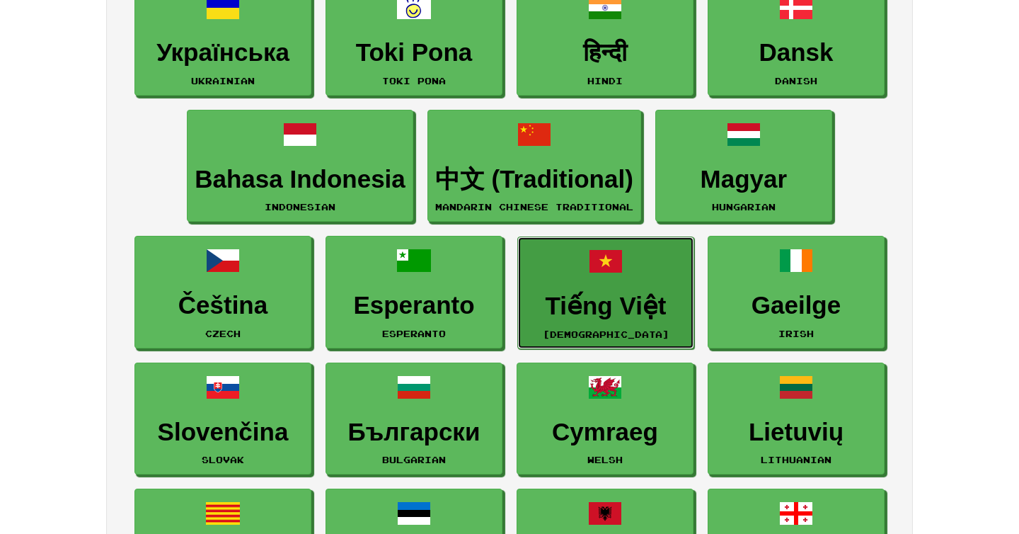
click at [638, 316] on h3 "Tiếng Việt" at bounding box center [605, 306] width 161 height 28
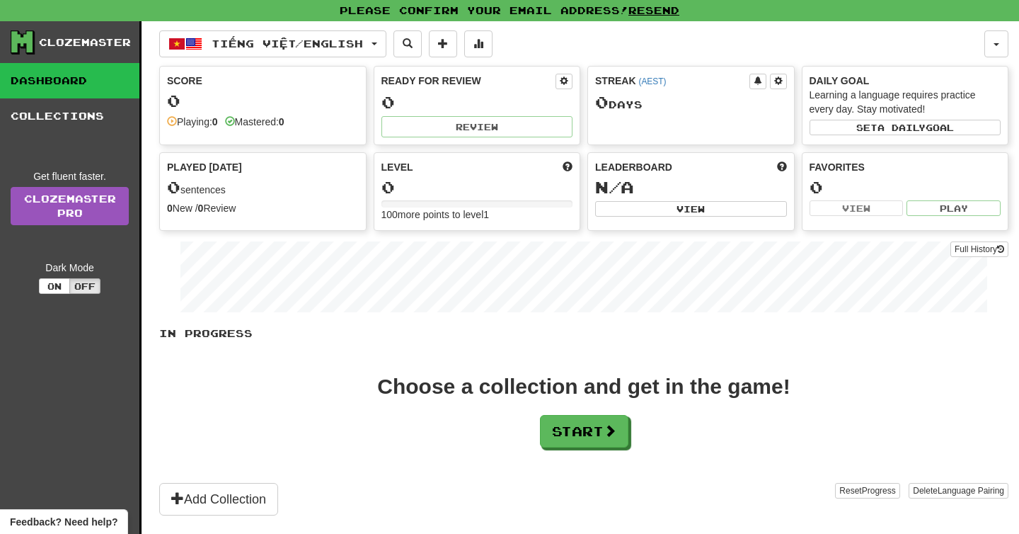
scroll to position [120, 0]
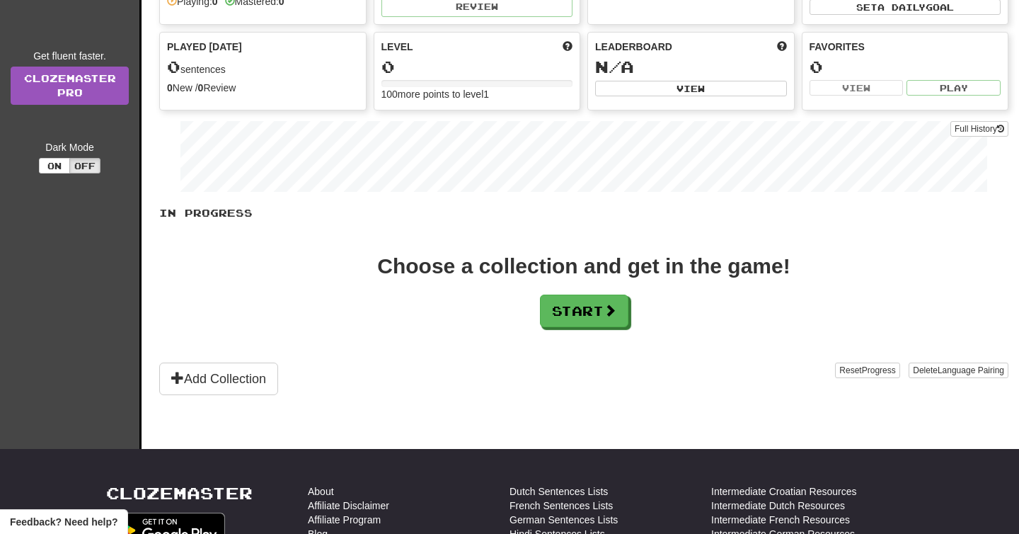
click at [545, 327] on div "In Progress Choose a collection and get in the game! Start Add Collection Reset…" at bounding box center [583, 300] width 849 height 189
click at [553, 311] on button "Start" at bounding box center [585, 311] width 88 height 33
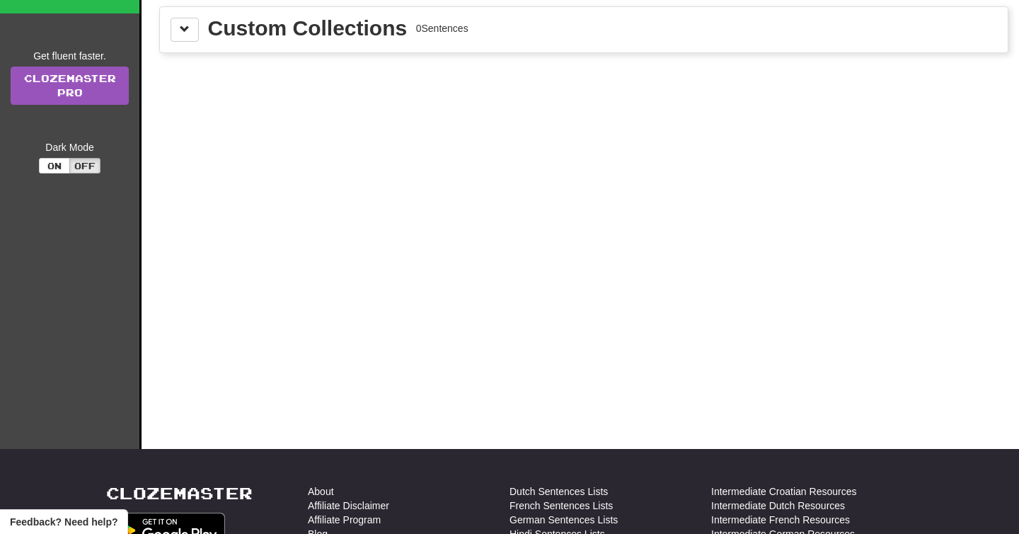
scroll to position [0, 0]
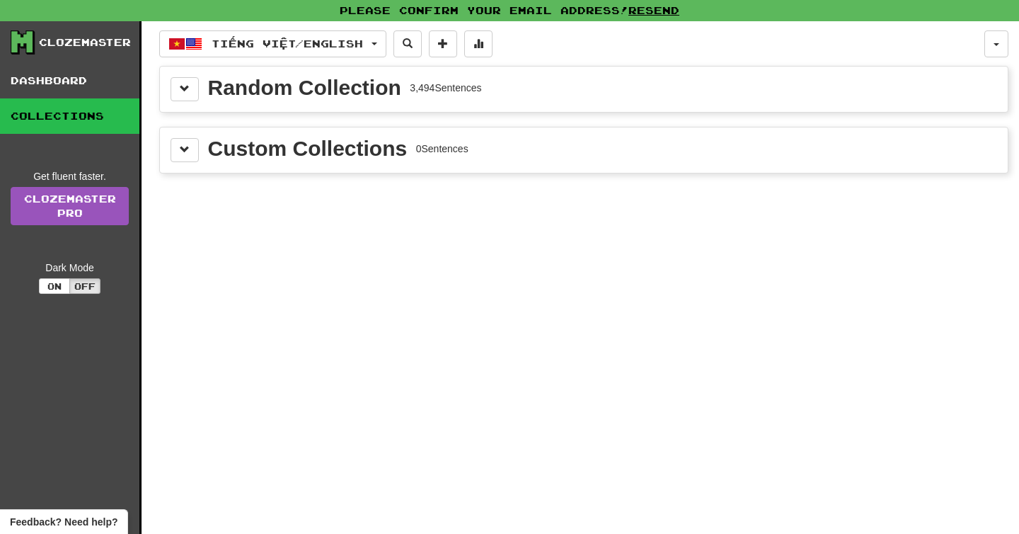
click at [336, 109] on div "Random Collection 3,494 Sentences" at bounding box center [584, 89] width 848 height 45
click at [192, 93] on button at bounding box center [185, 89] width 28 height 24
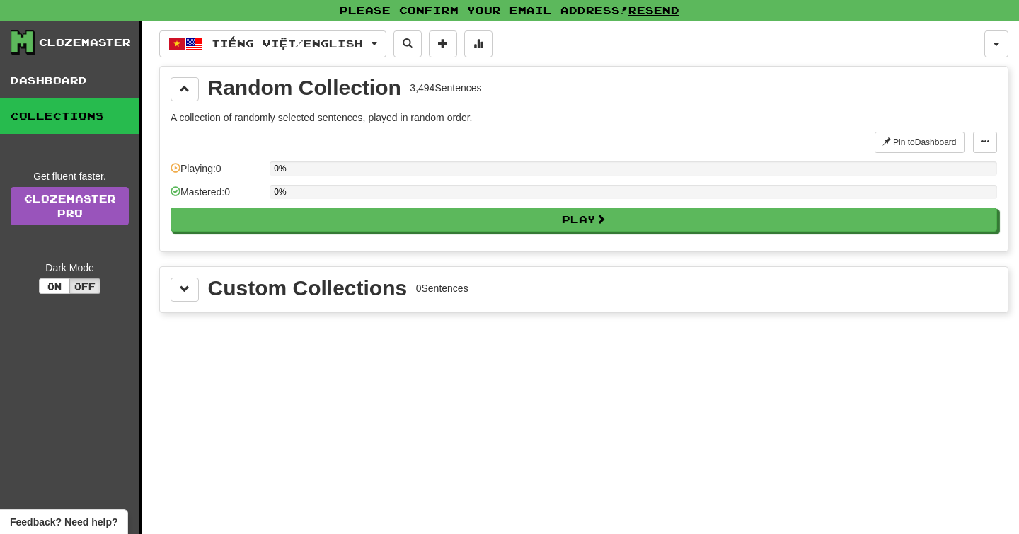
click at [171, 71] on div "Random Collection 3,494 Sentences A collection of randomly selected sentences, …" at bounding box center [584, 159] width 848 height 185
click at [177, 78] on button at bounding box center [185, 89] width 28 height 24
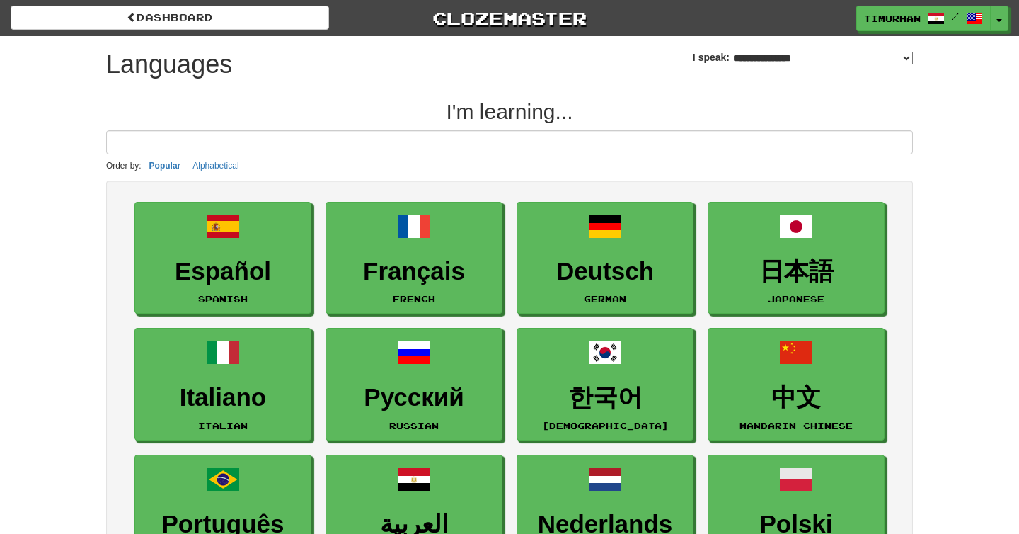
select select "*******"
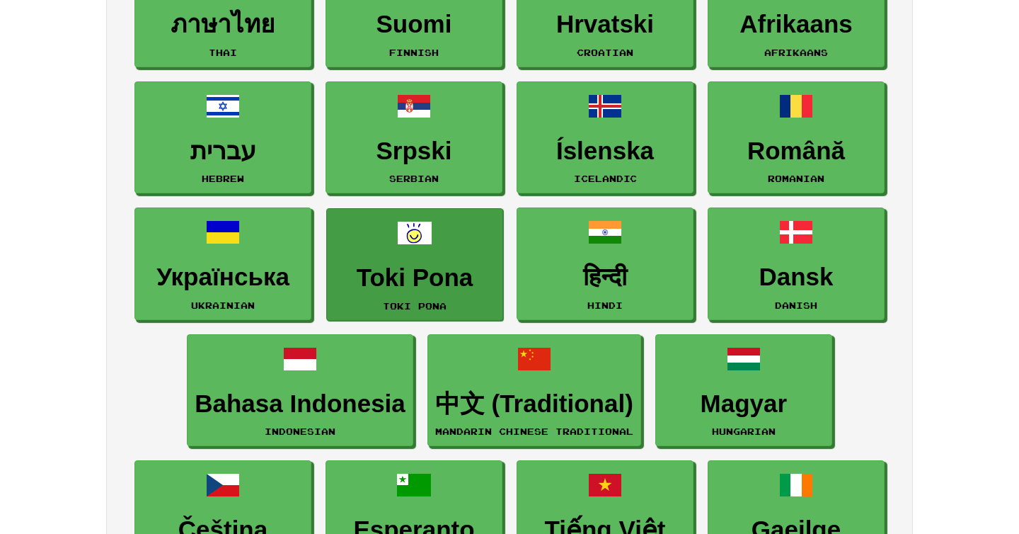
scroll to position [885, 0]
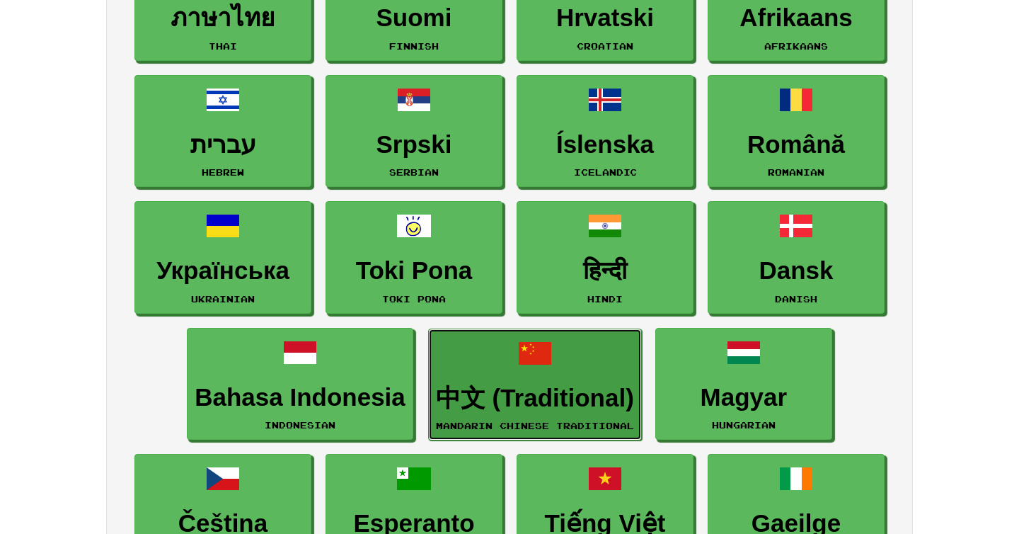
click at [488, 365] on link "中文 (Traditional) Mandarin Chinese Traditional" at bounding box center [535, 384] width 214 height 113
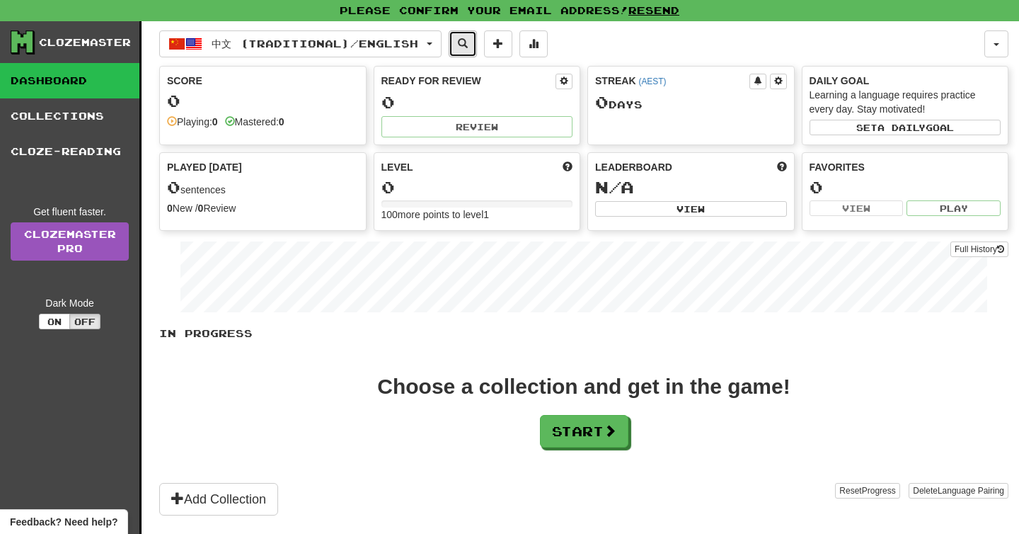
click at [477, 45] on button at bounding box center [463, 43] width 28 height 27
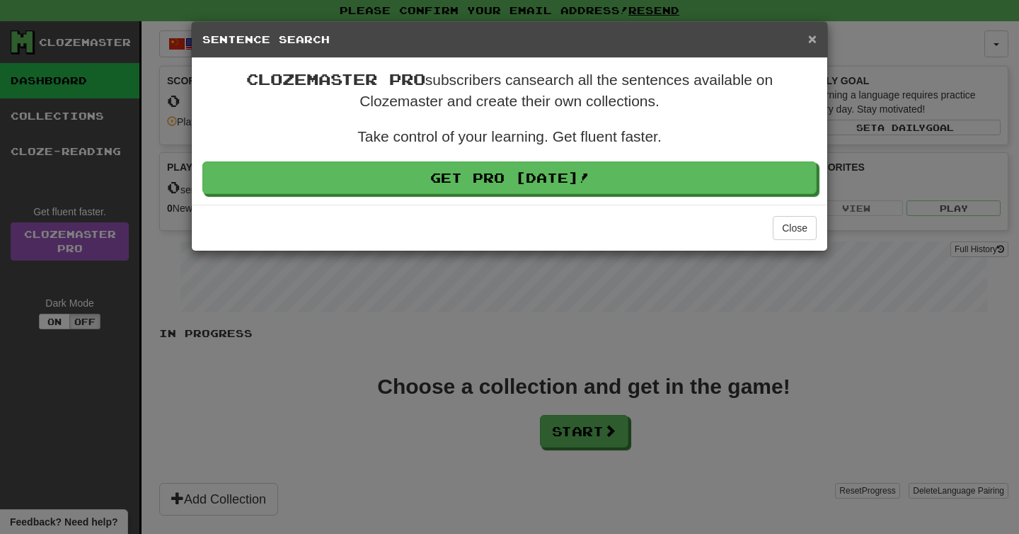
click at [811, 42] on span "×" at bounding box center [812, 38] width 8 height 16
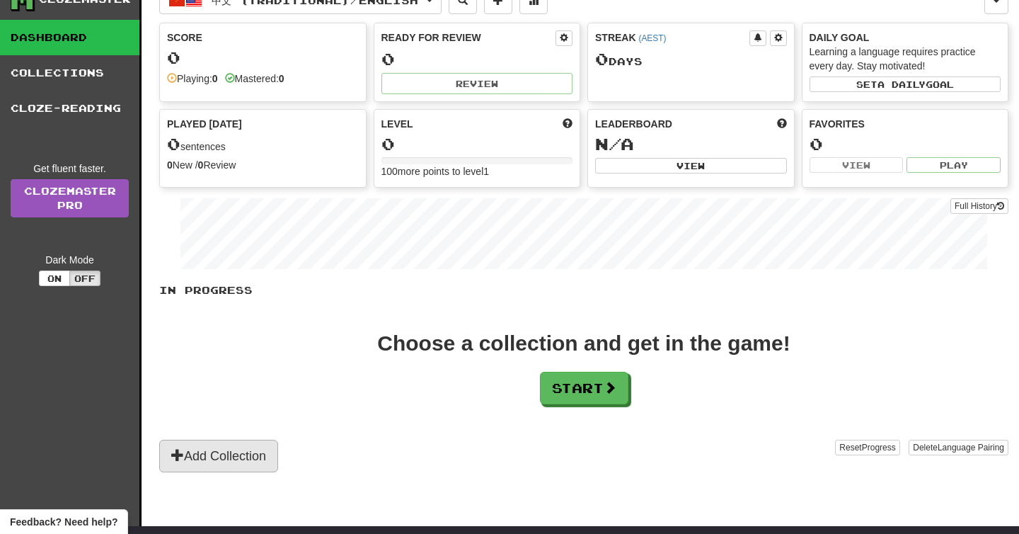
scroll to position [7, 0]
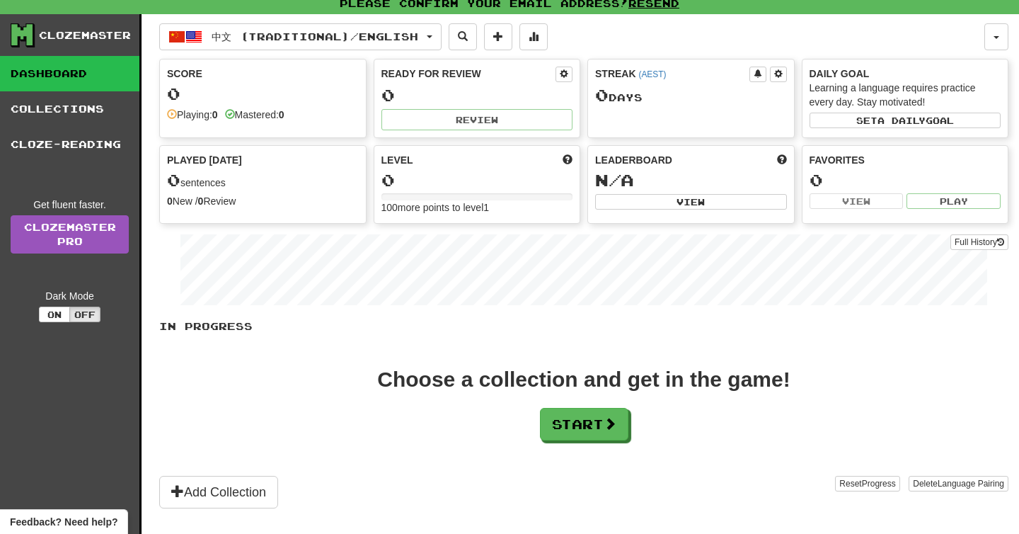
click at [243, 122] on div "Score 0 Playing: 0 Mastered: 0" at bounding box center [263, 93] width 206 height 69
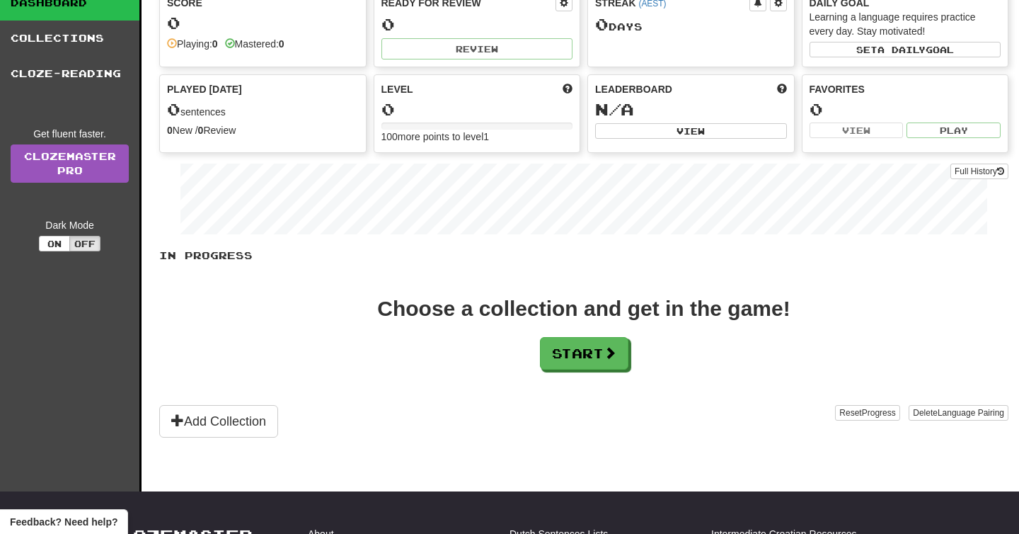
scroll to position [0, 0]
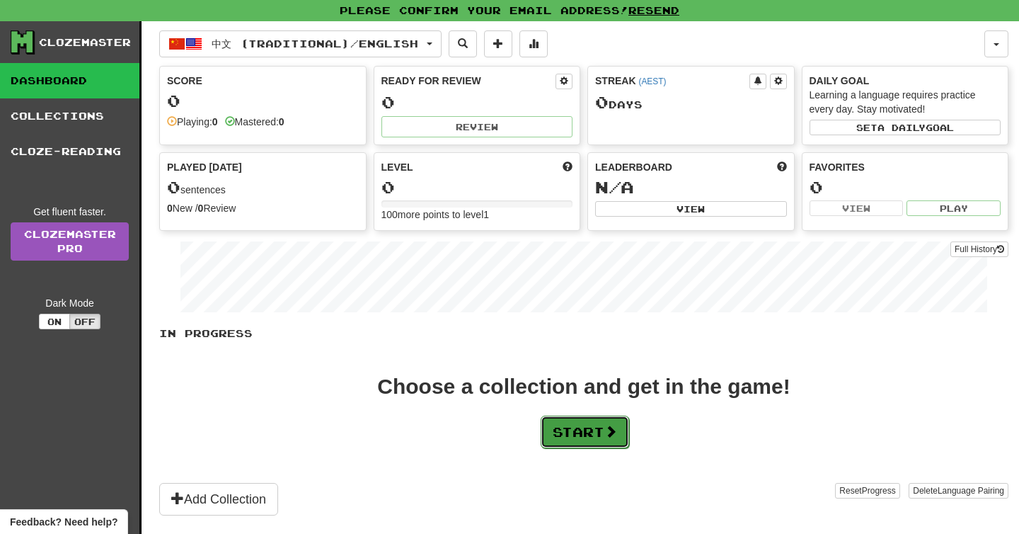
click at [563, 439] on button "Start" at bounding box center [585, 431] width 88 height 33
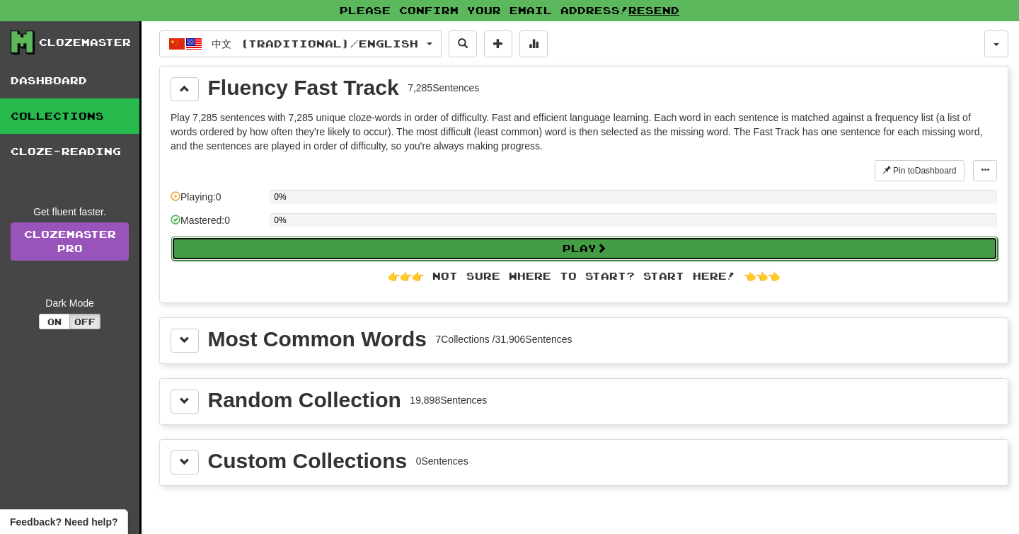
click at [367, 250] on button "Play" at bounding box center [584, 248] width 827 height 24
select select "**"
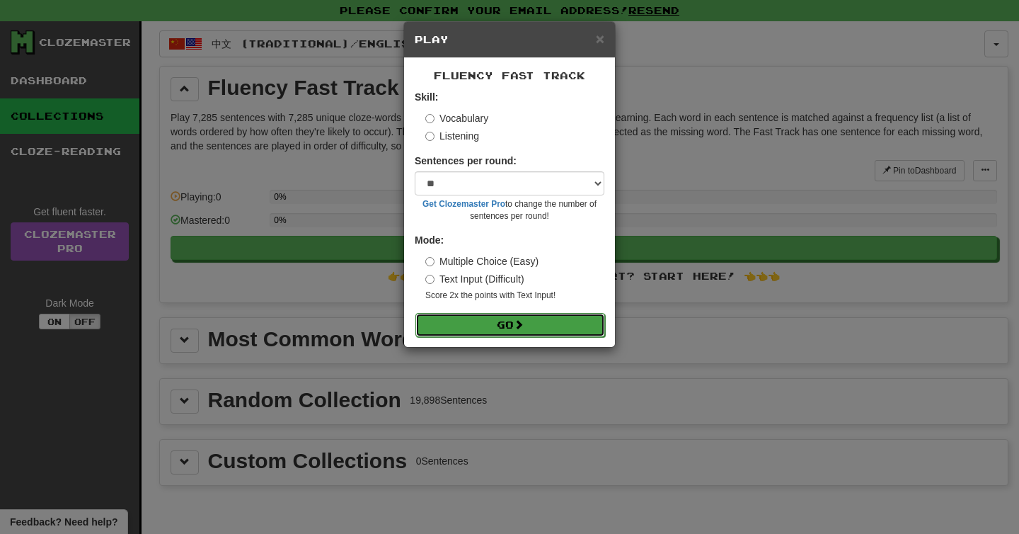
click at [487, 323] on button "Go" at bounding box center [510, 325] width 190 height 24
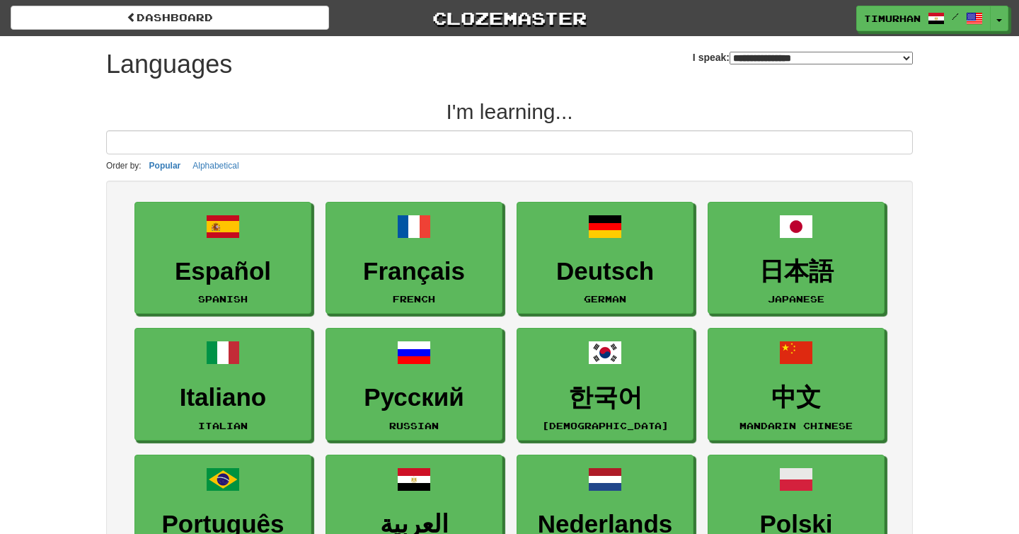
select select "*******"
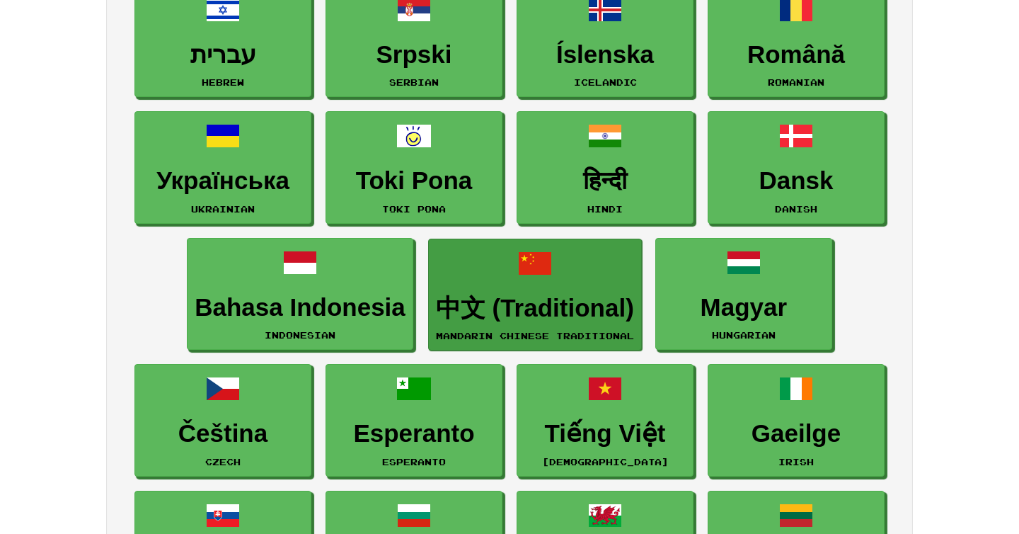
scroll to position [1130, 0]
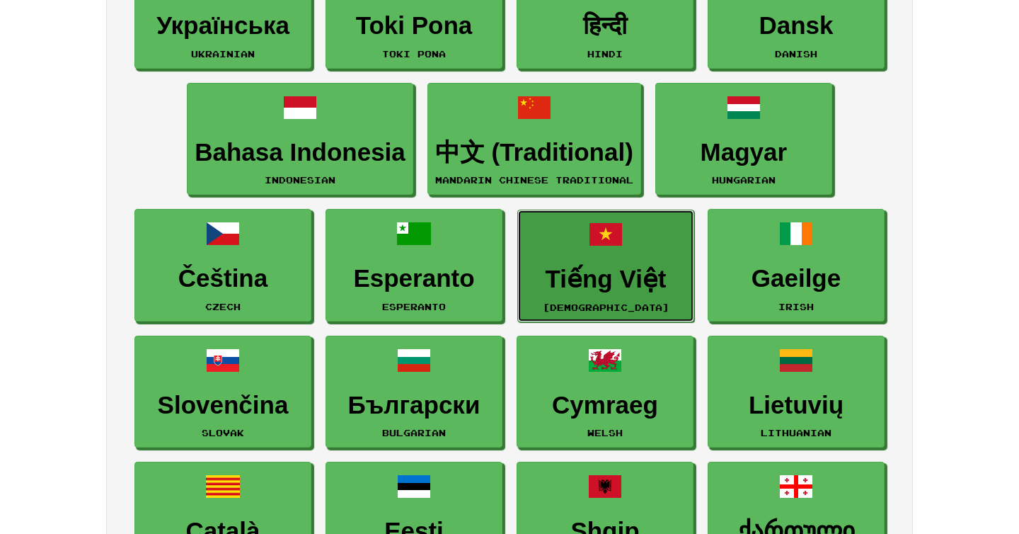
click at [577, 275] on h3 "Tiếng Việt" at bounding box center [605, 279] width 161 height 28
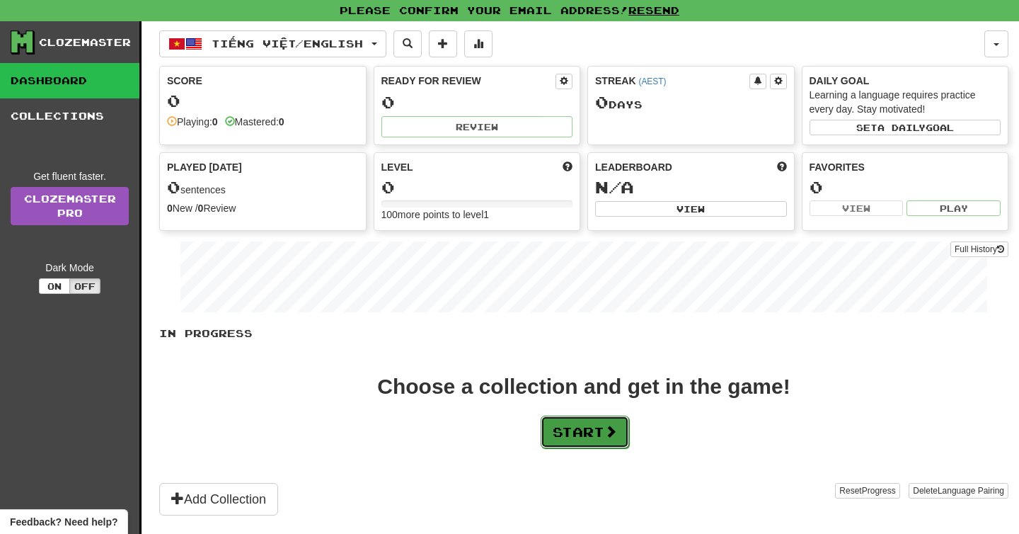
click at [588, 429] on button "Start" at bounding box center [585, 431] width 88 height 33
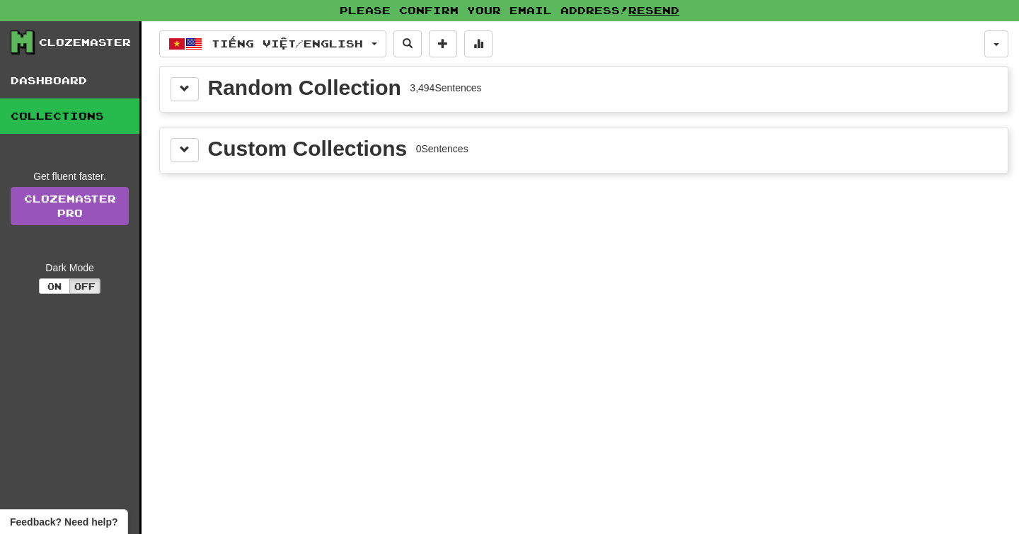
click at [295, 94] on div "Random Collection" at bounding box center [304, 87] width 193 height 21
click at [195, 79] on button at bounding box center [185, 89] width 28 height 24
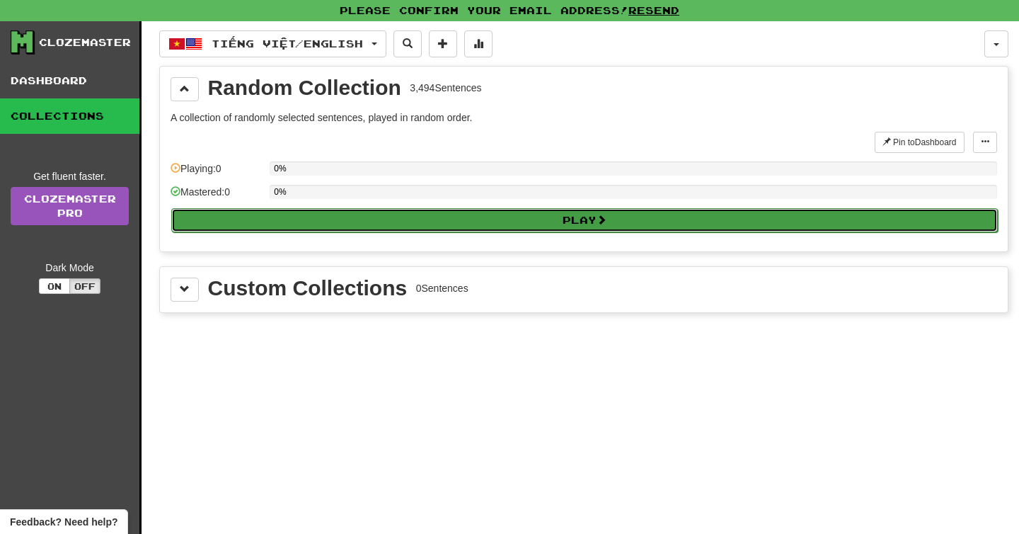
click at [372, 222] on button "Play" at bounding box center [584, 220] width 827 height 24
select select "**"
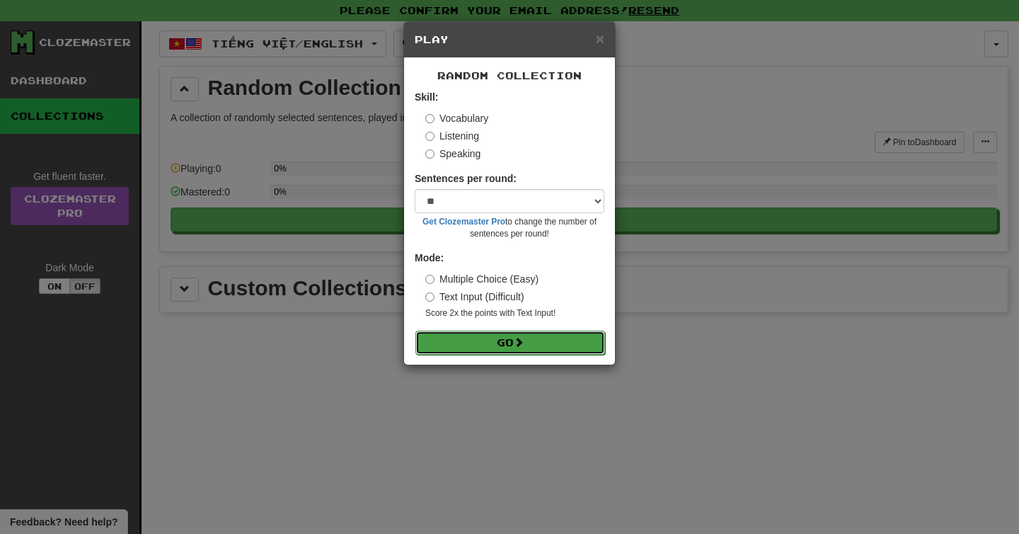
click at [509, 353] on button "Go" at bounding box center [510, 343] width 190 height 24
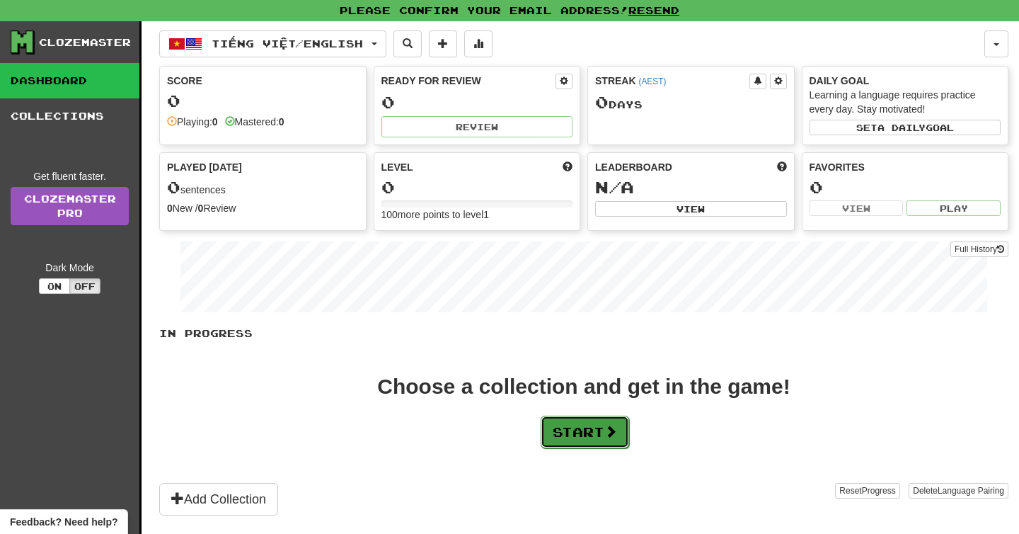
click at [587, 439] on button "Start" at bounding box center [585, 431] width 88 height 33
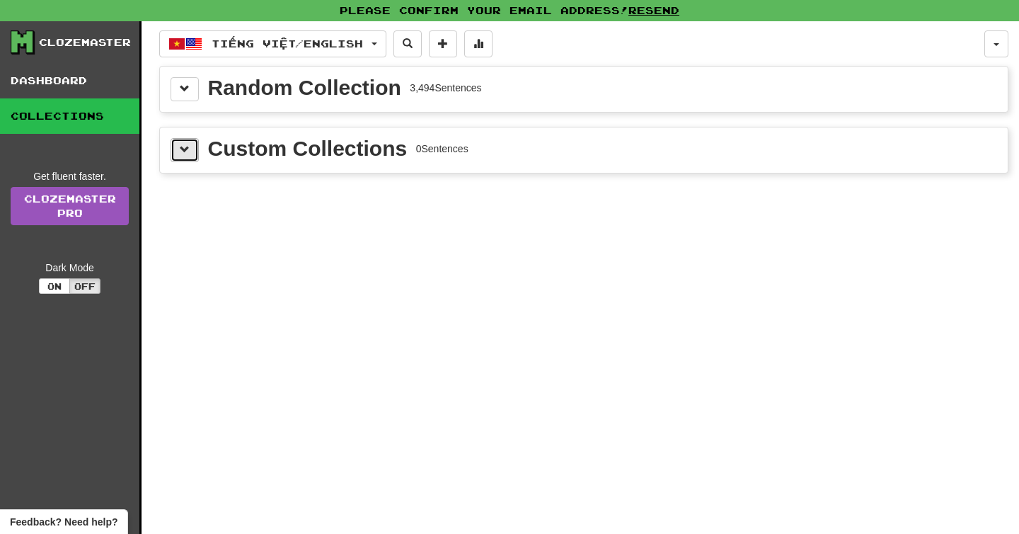
click at [193, 148] on button at bounding box center [185, 150] width 28 height 24
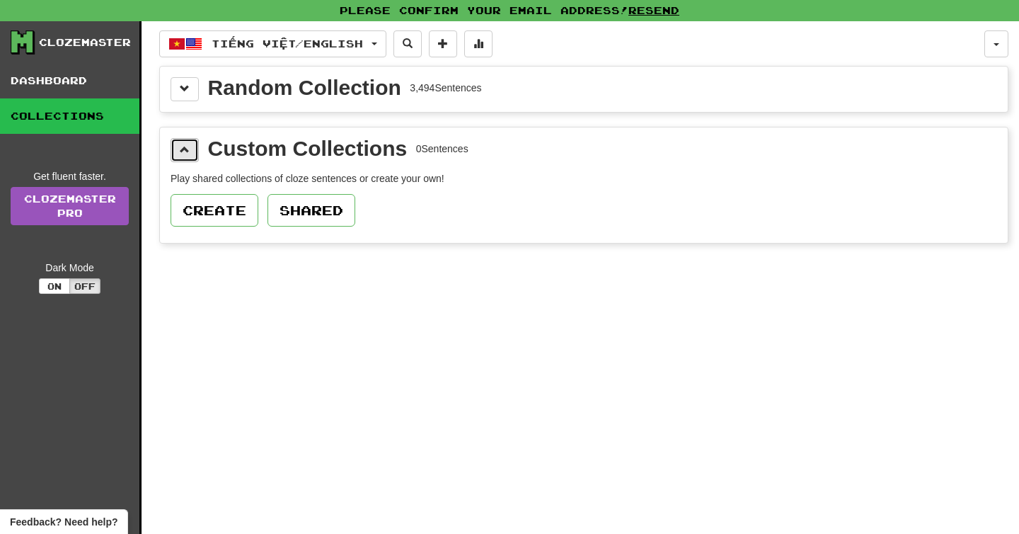
click at [189, 151] on span at bounding box center [185, 149] width 10 height 10
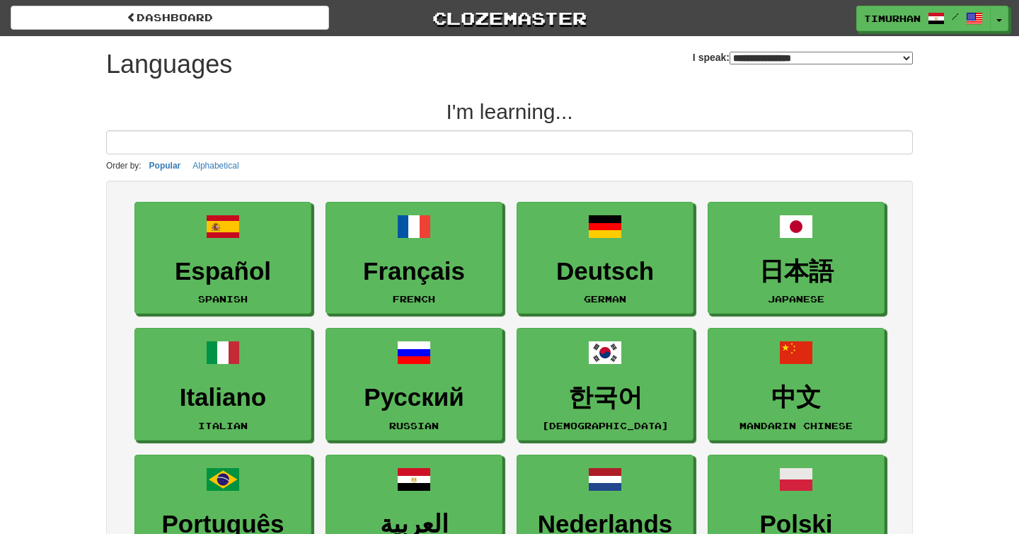
select select "*******"
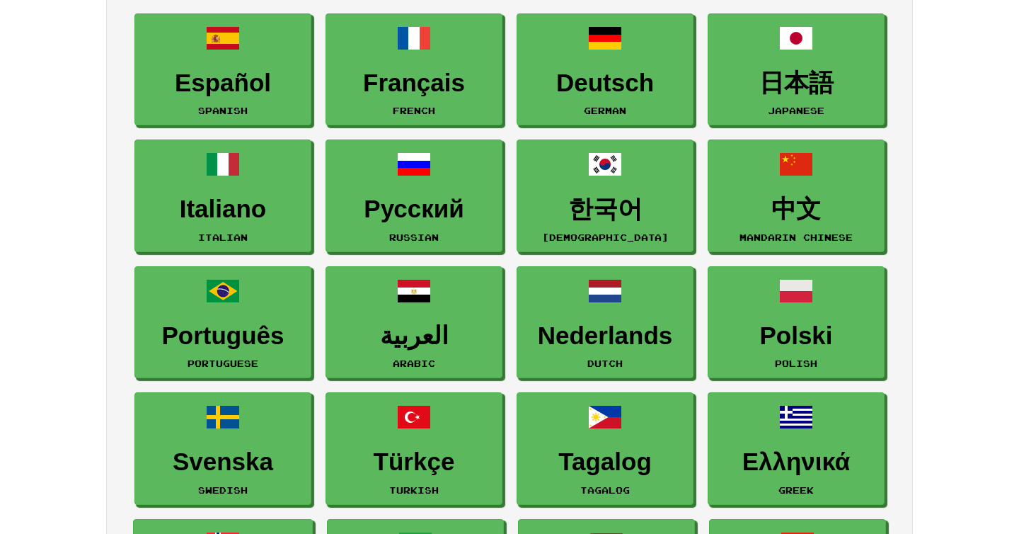
scroll to position [189, 0]
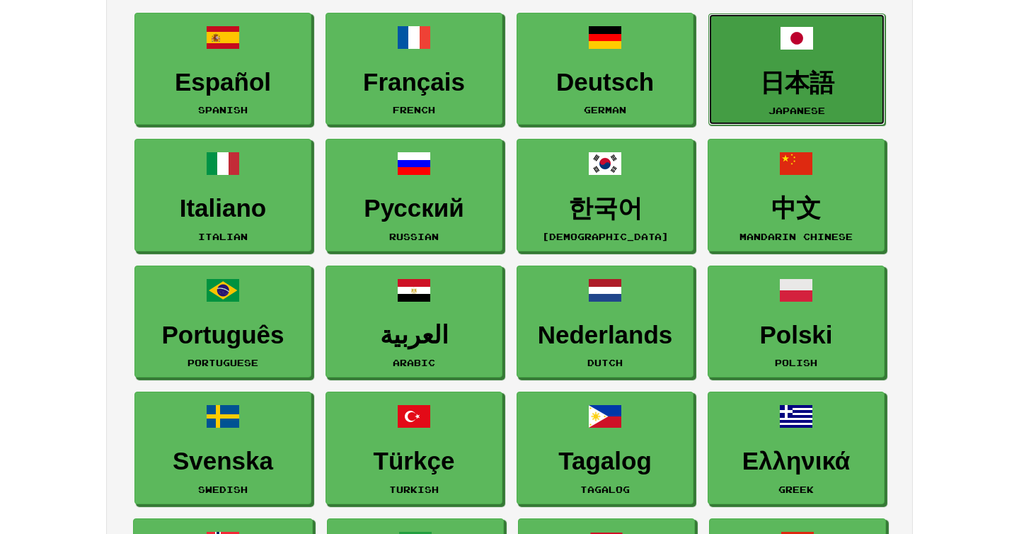
click at [834, 105] on link "日本語 Japanese" at bounding box center [797, 69] width 177 height 113
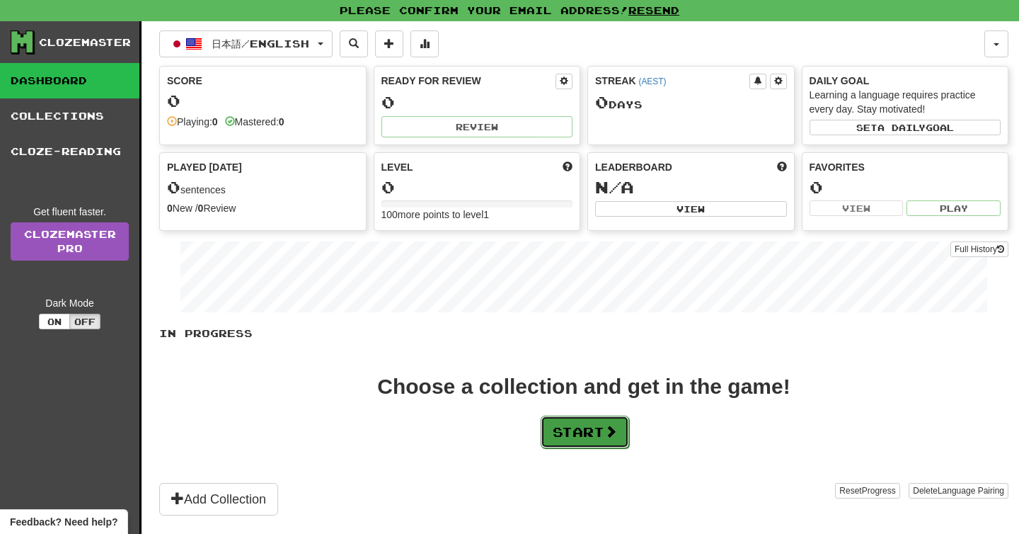
click at [558, 417] on button "Start" at bounding box center [585, 431] width 88 height 33
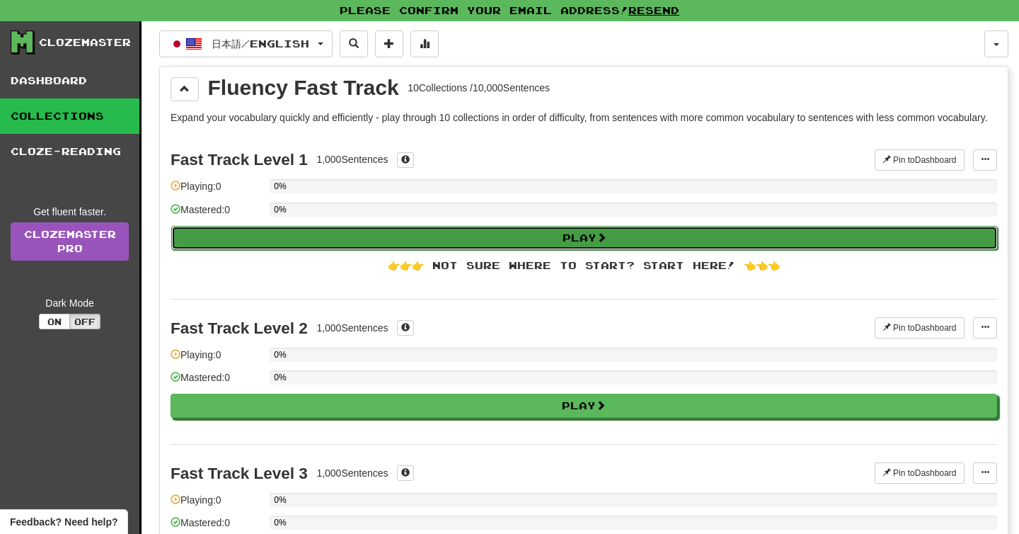
click at [355, 245] on button "Play" at bounding box center [584, 238] width 827 height 24
select select "**"
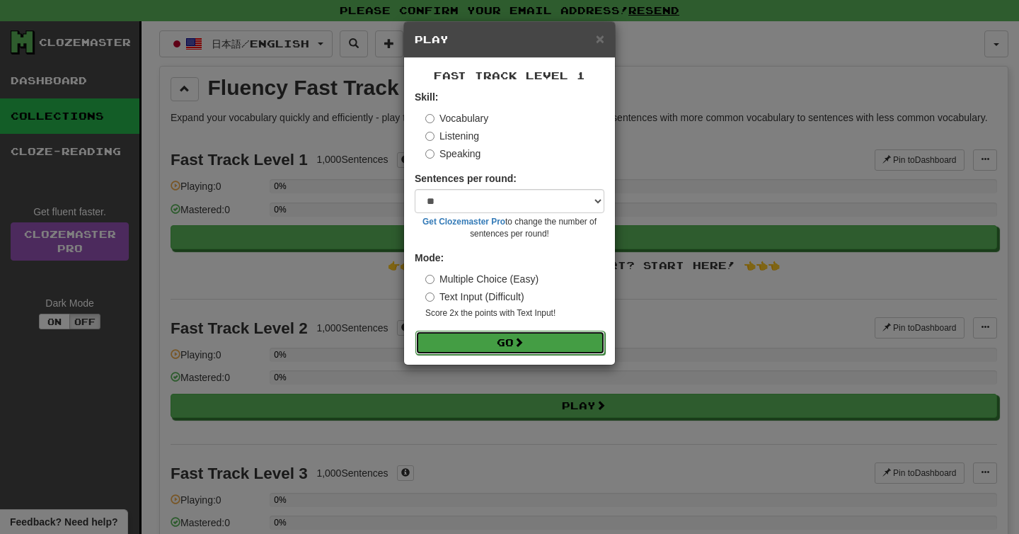
click at [508, 341] on button "Go" at bounding box center [510, 343] width 190 height 24
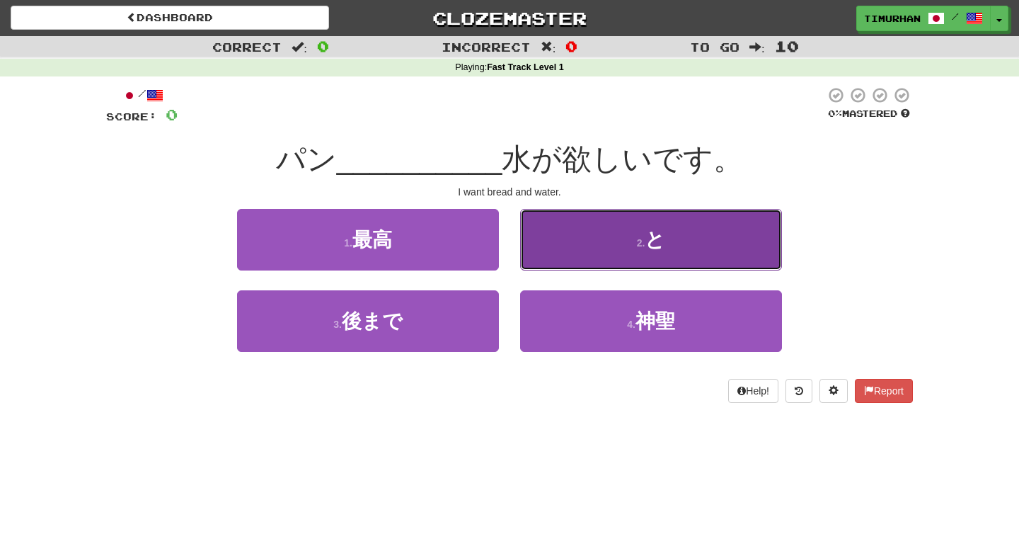
click at [699, 242] on button "2 . と" at bounding box center [651, 240] width 262 height 62
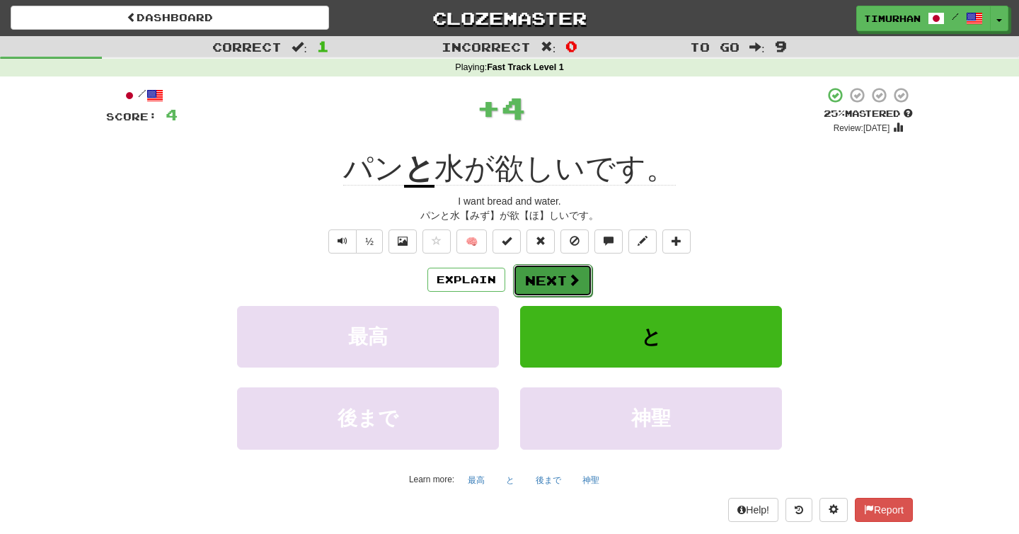
click at [573, 279] on span at bounding box center [574, 279] width 13 height 13
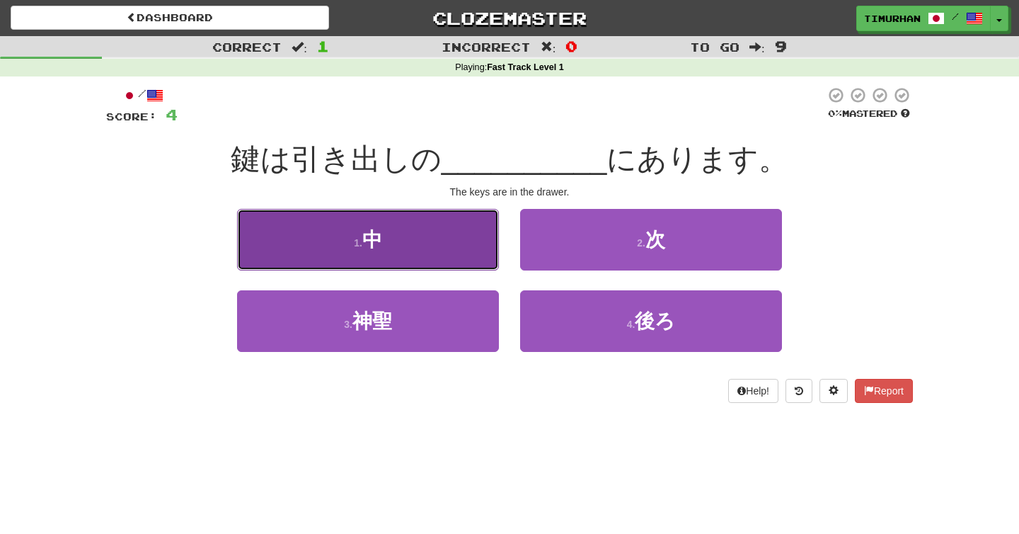
click at [462, 241] on button "1 . 中" at bounding box center [368, 240] width 262 height 62
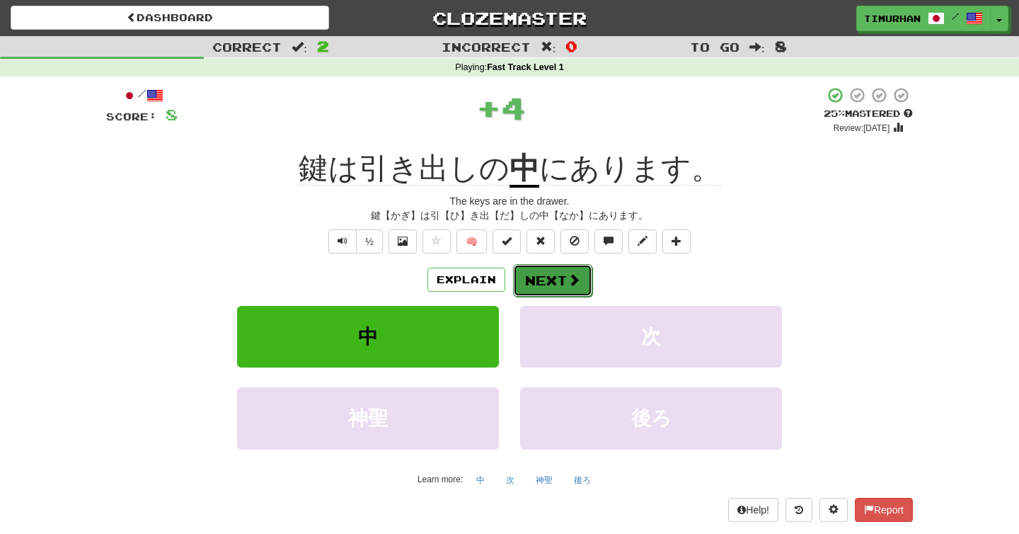
click at [532, 282] on button "Next" at bounding box center [552, 280] width 79 height 33
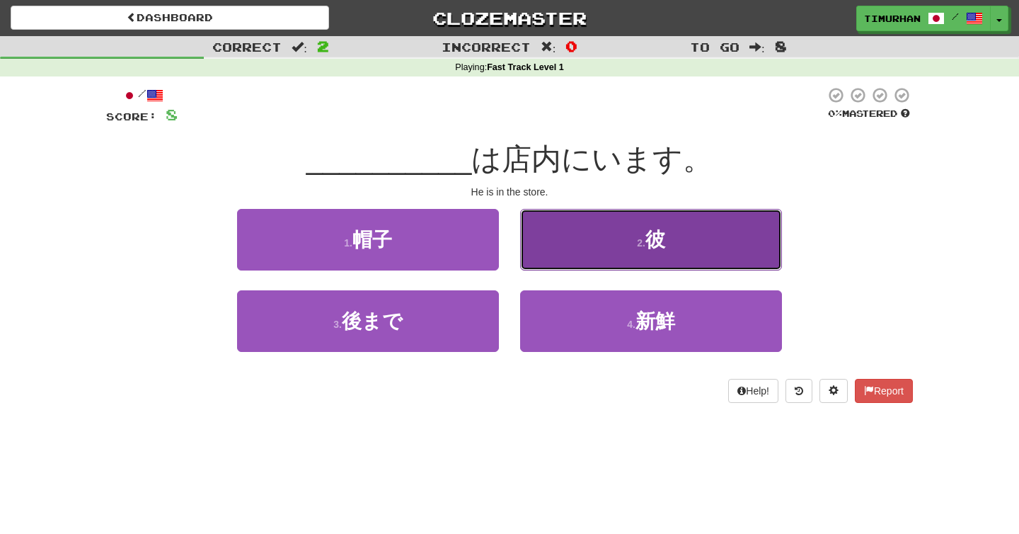
click at [544, 260] on button "2 . 彼" at bounding box center [651, 240] width 262 height 62
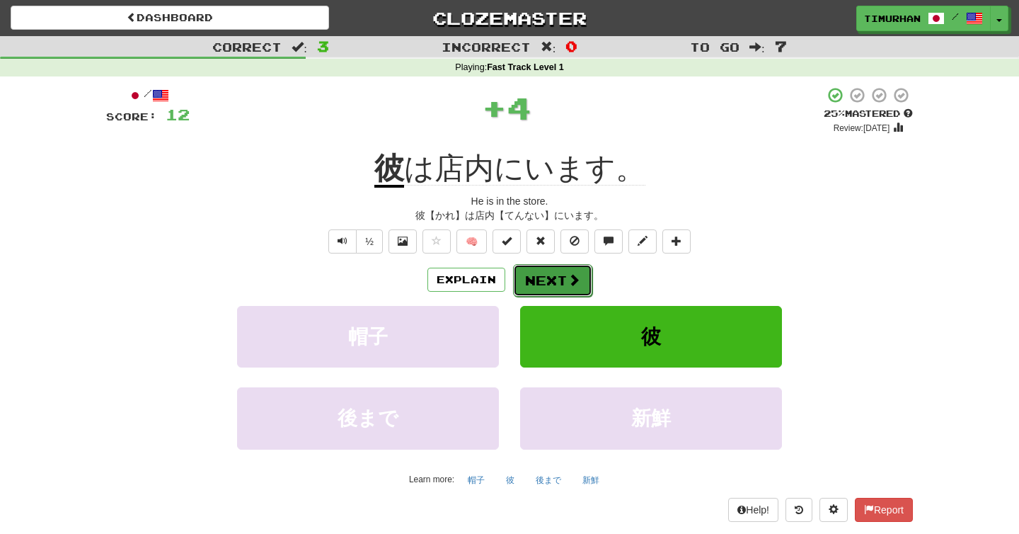
click at [544, 275] on button "Next" at bounding box center [552, 280] width 79 height 33
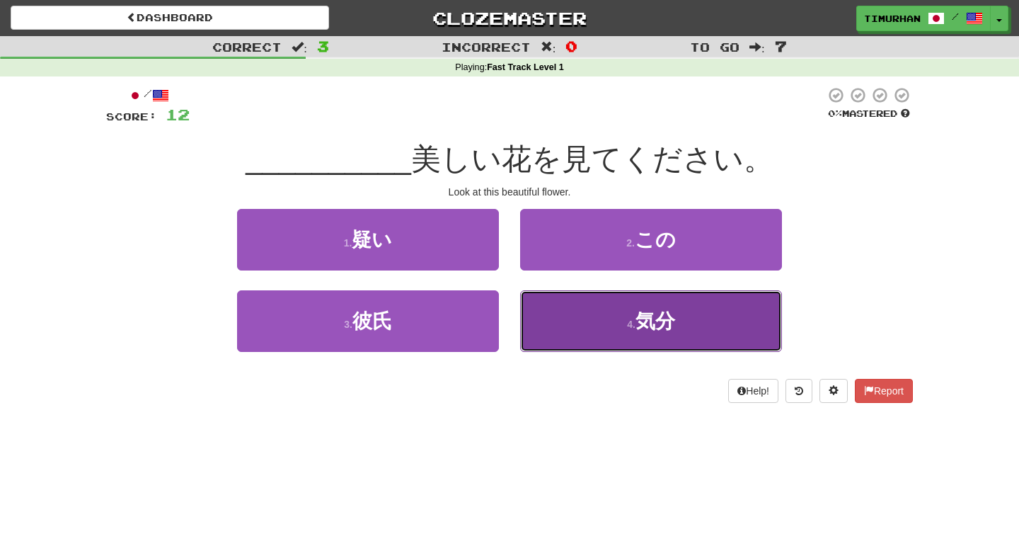
click at [554, 314] on button "4 . 気分" at bounding box center [651, 321] width 262 height 62
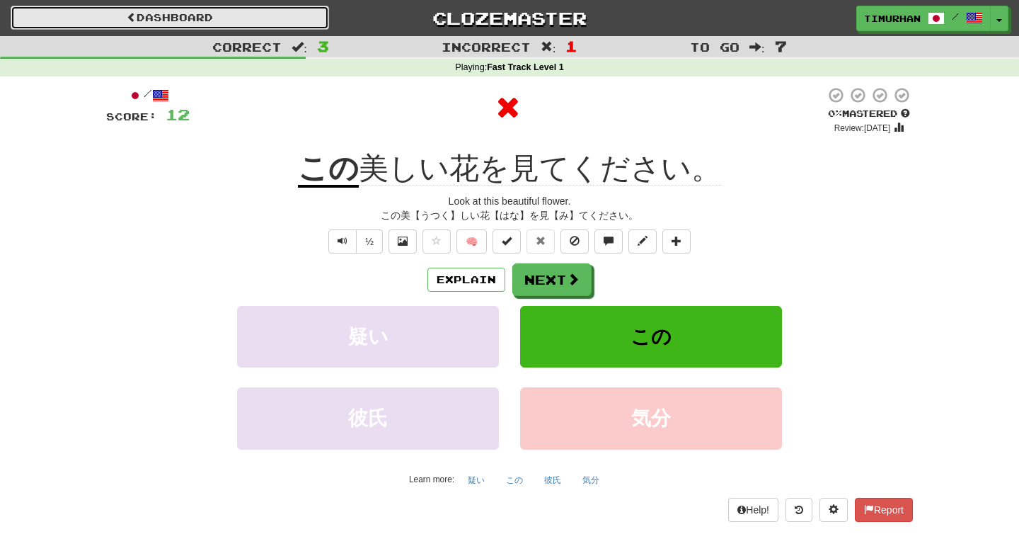
click at [137, 16] on link "Dashboard" at bounding box center [170, 18] width 319 height 24
